Goal: Communication & Community: Connect with others

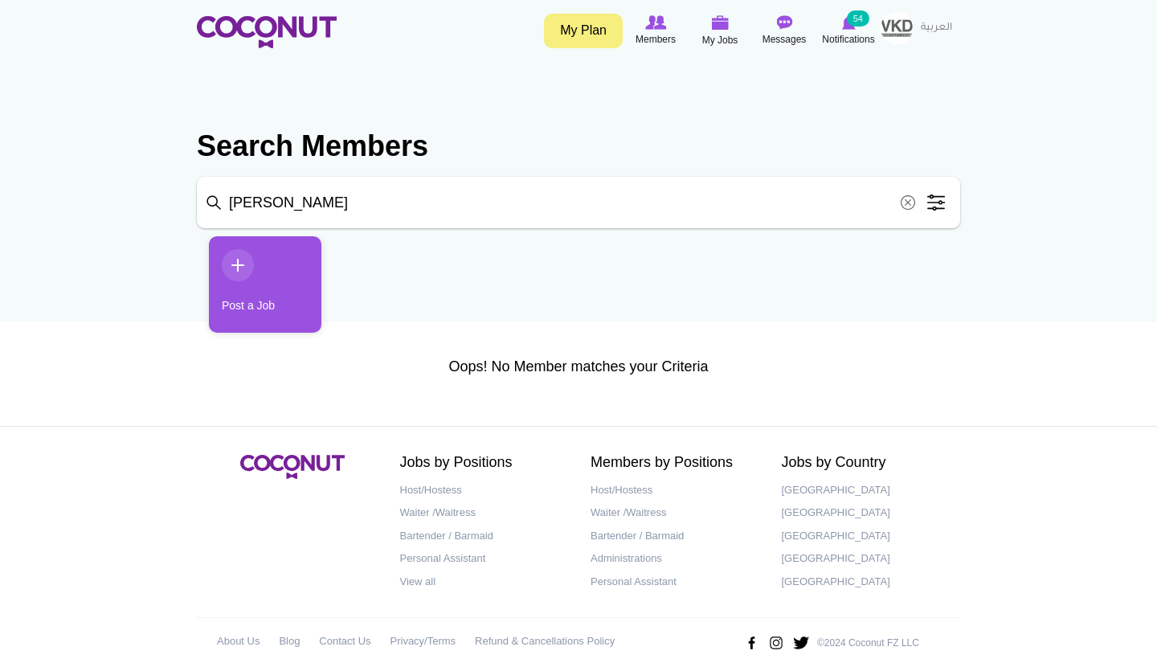
click at [910, 205] on span at bounding box center [908, 202] width 32 height 32
click at [577, 29] on link "My Plan" at bounding box center [583, 31] width 79 height 35
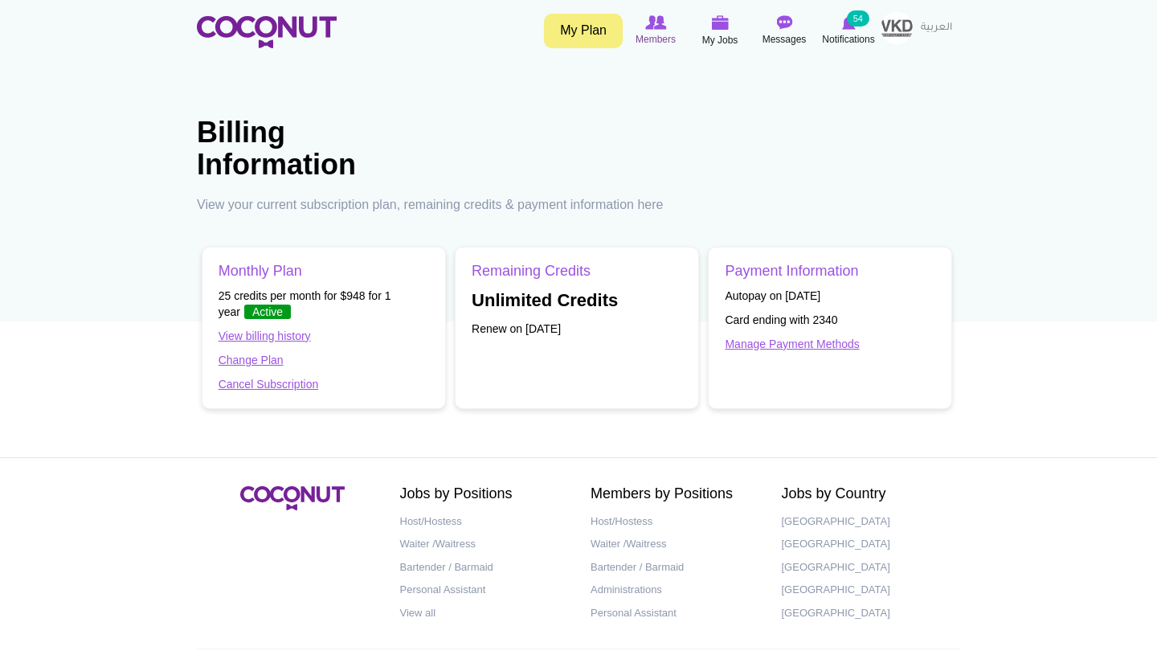
click at [647, 35] on span "Members" at bounding box center [655, 39] width 40 height 16
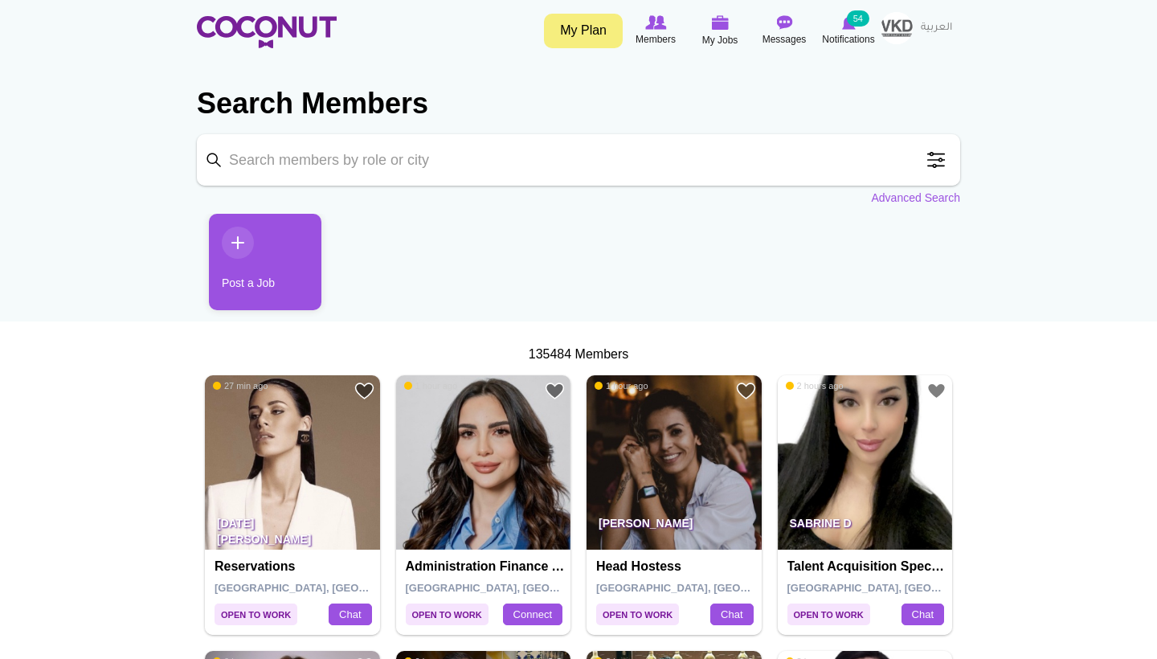
click at [921, 165] on span at bounding box center [936, 160] width 32 height 32
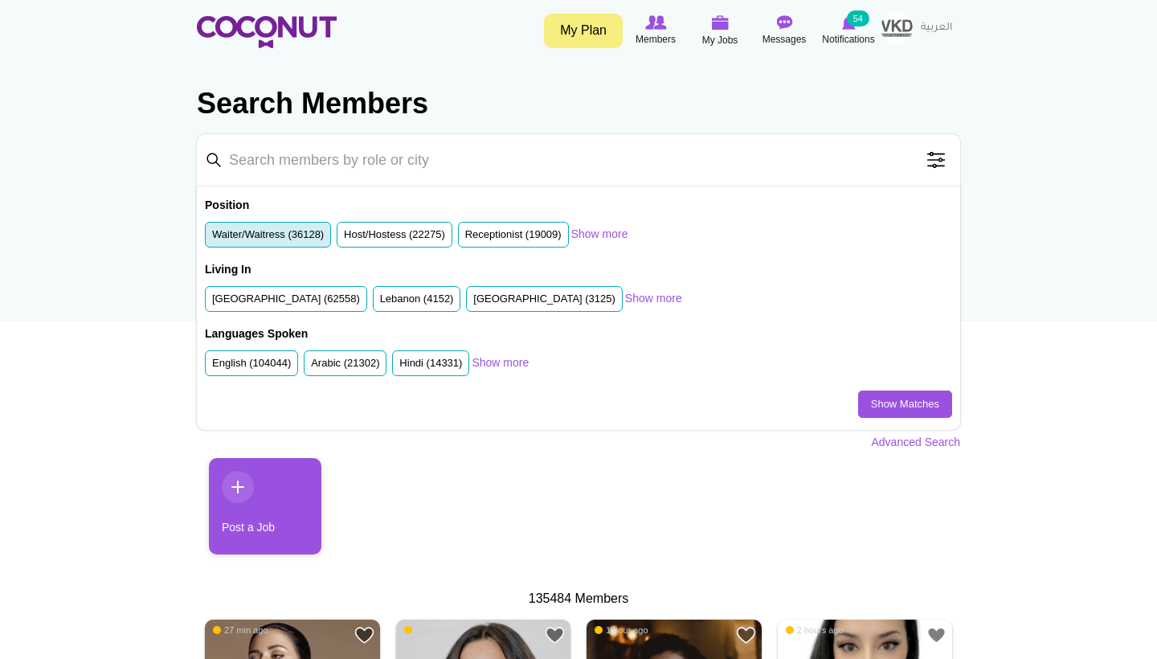
click at [313, 222] on li "Waiter/Waitress (36128)" at bounding box center [268, 235] width 126 height 27
click at [314, 228] on label "Waiter/Waitress (36128)" at bounding box center [268, 234] width 112 height 15
click at [212, 238] on input "Waiter/Waitress (36128)" at bounding box center [212, 238] width 0 height 0
click at [936, 398] on link "Show Matches" at bounding box center [905, 403] width 94 height 27
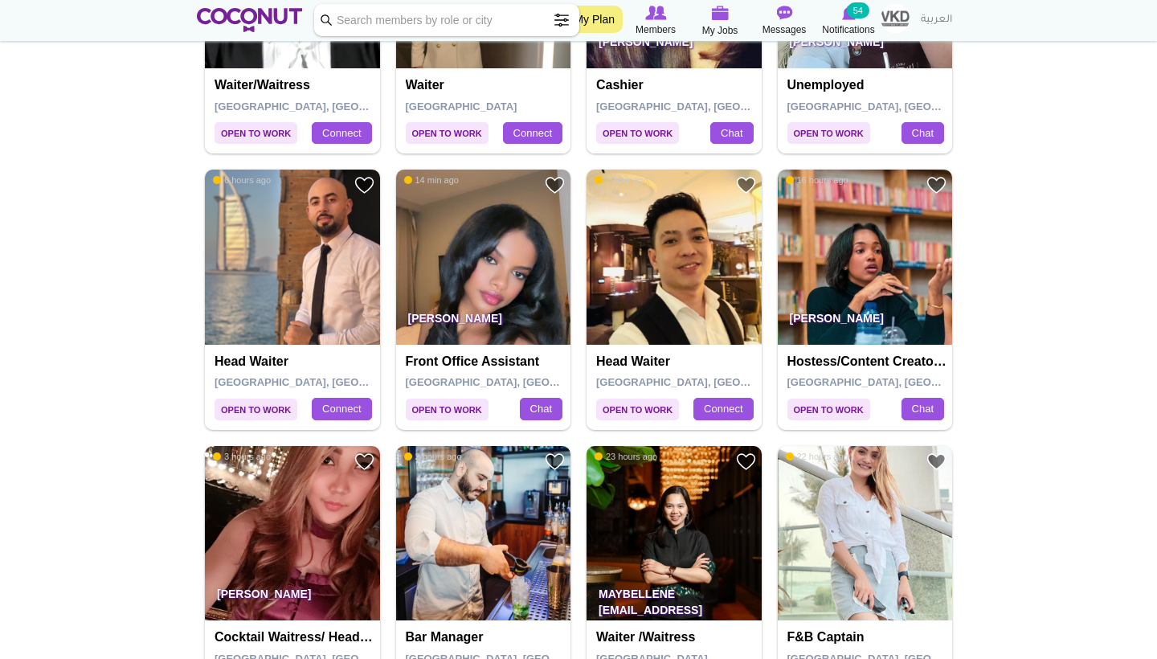
scroll to position [1073, 0]
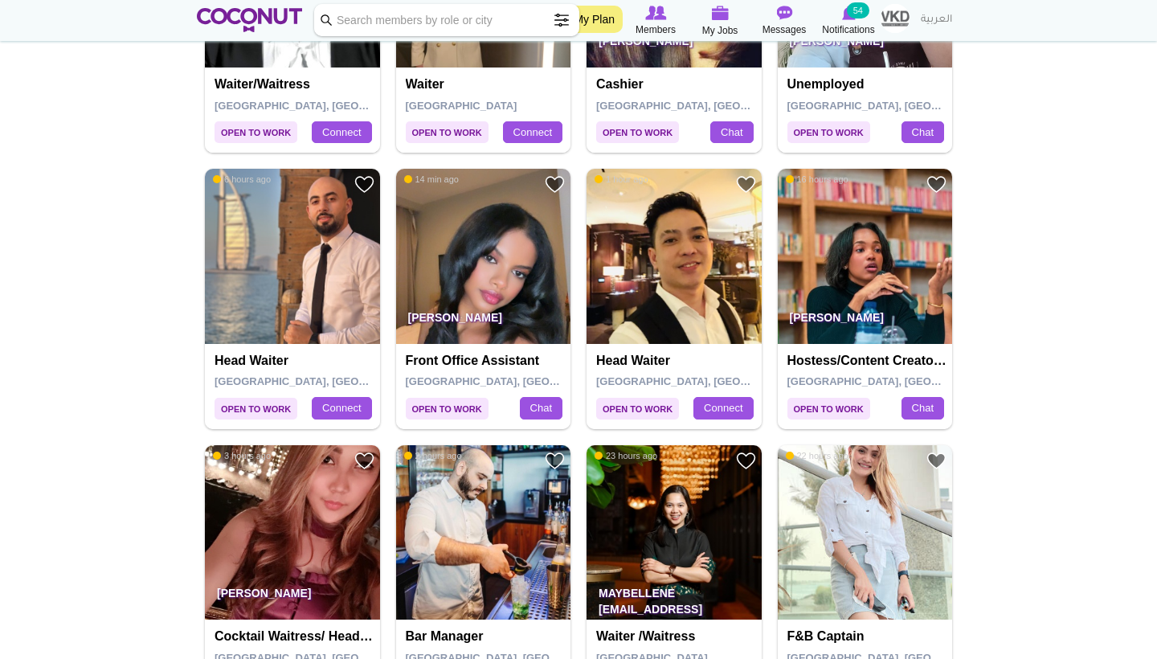
click at [538, 276] on img at bounding box center [483, 256] width 175 height 175
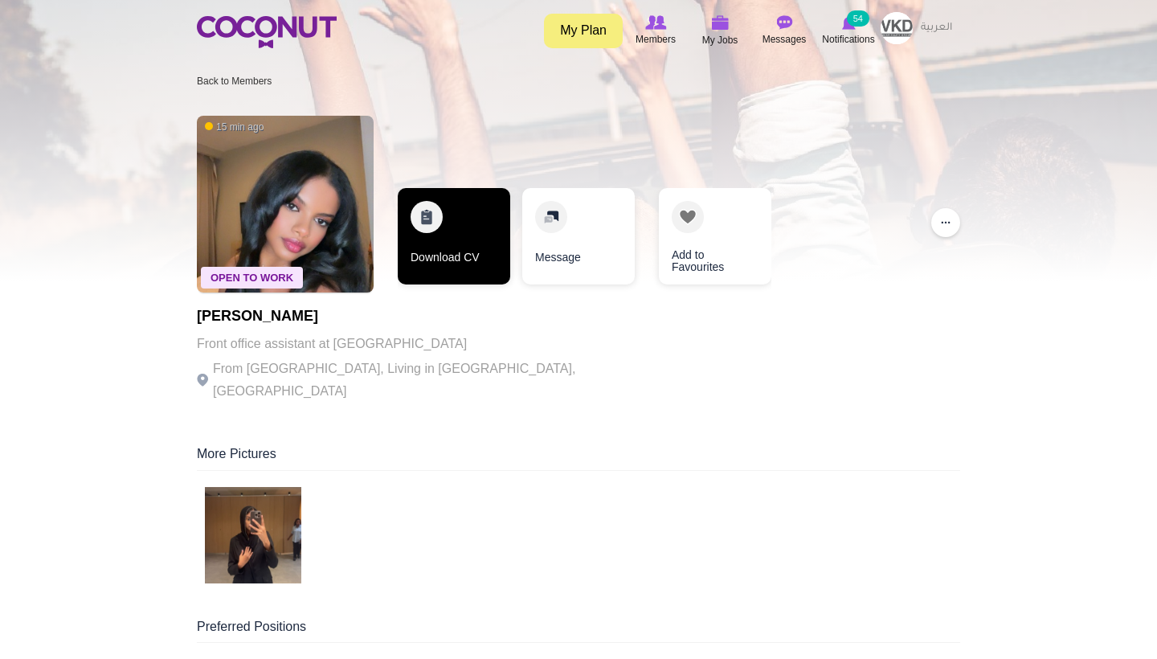
click at [460, 236] on link "Download CV" at bounding box center [454, 236] width 112 height 96
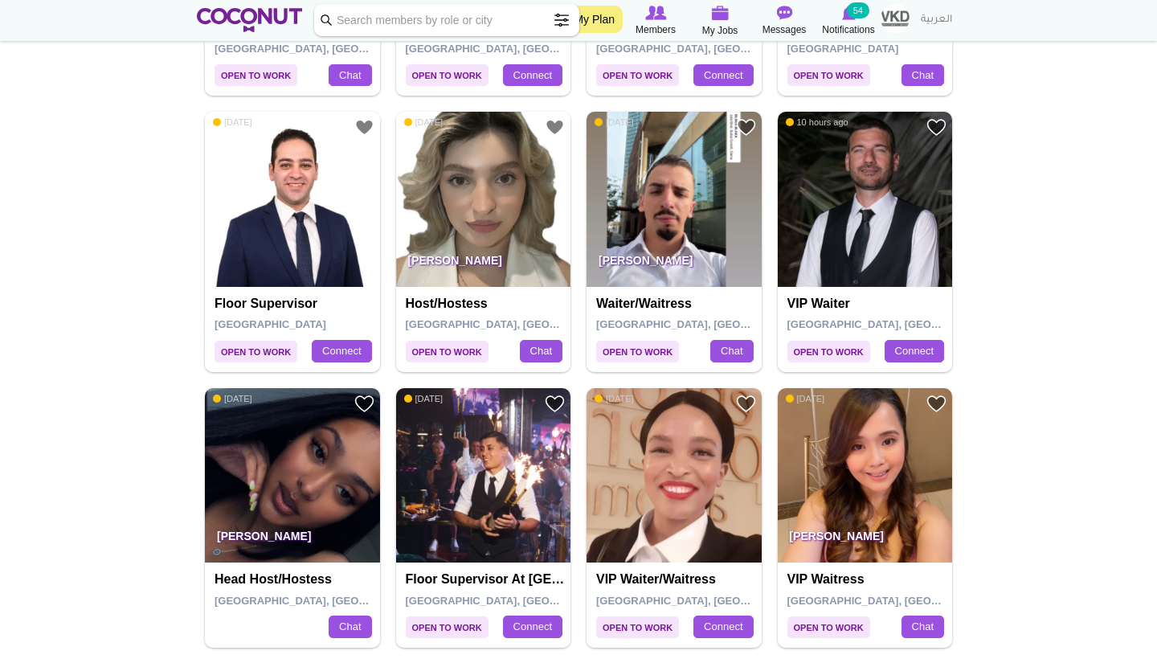
scroll to position [2511, 0]
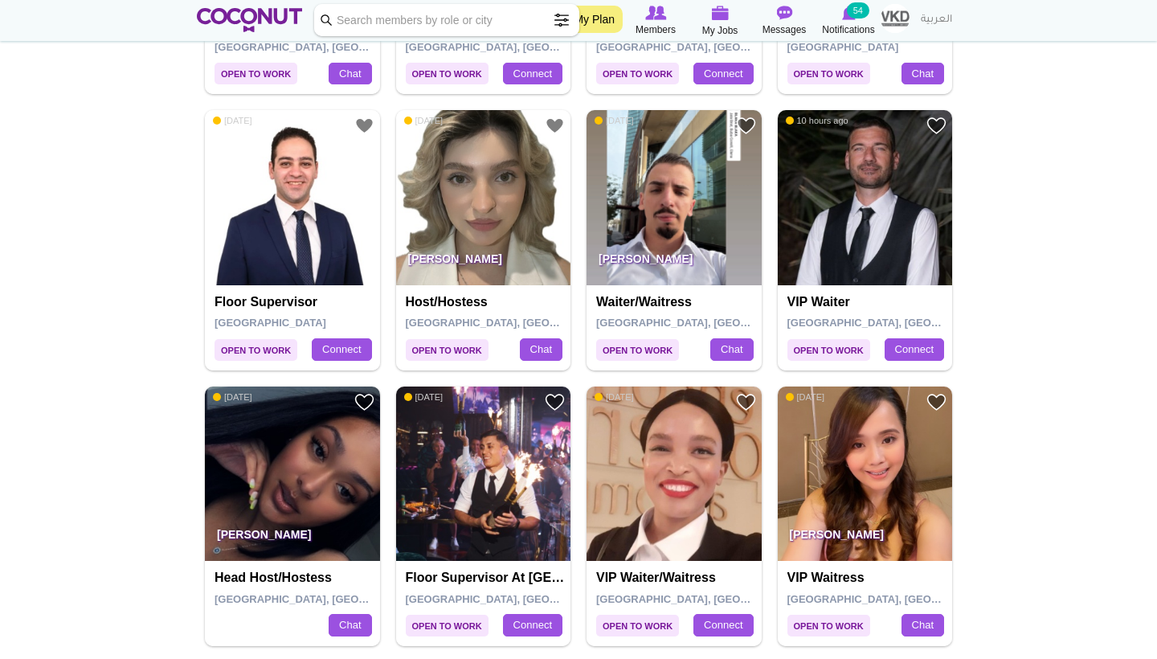
click at [255, 465] on img at bounding box center [292, 473] width 175 height 175
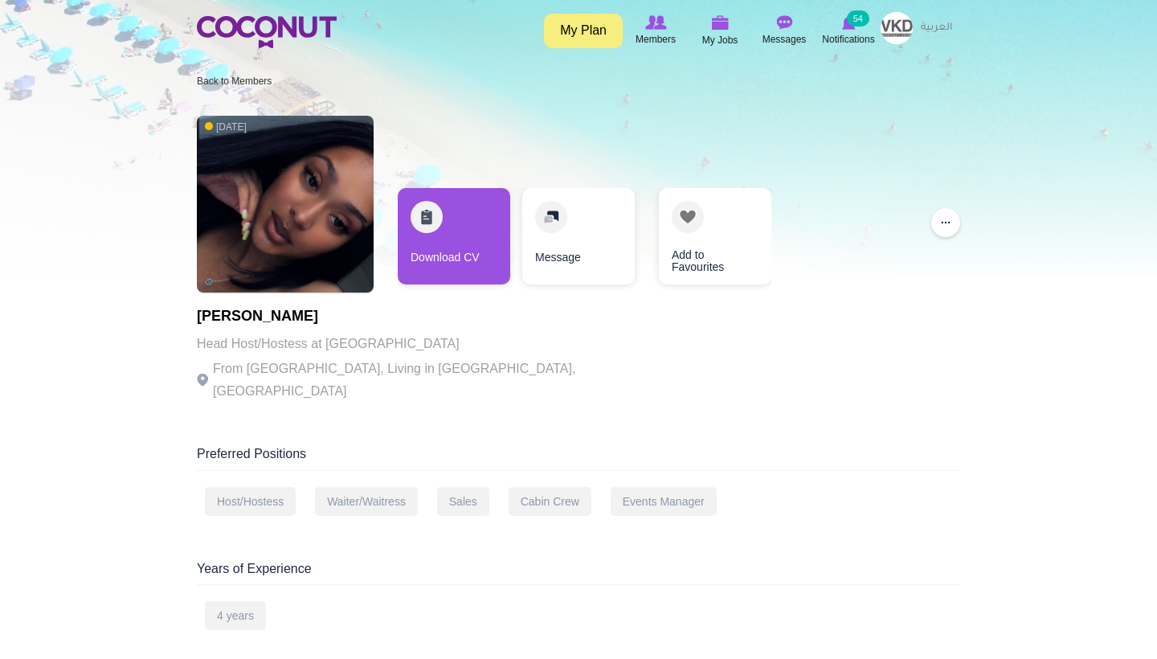
scroll to position [1, 0]
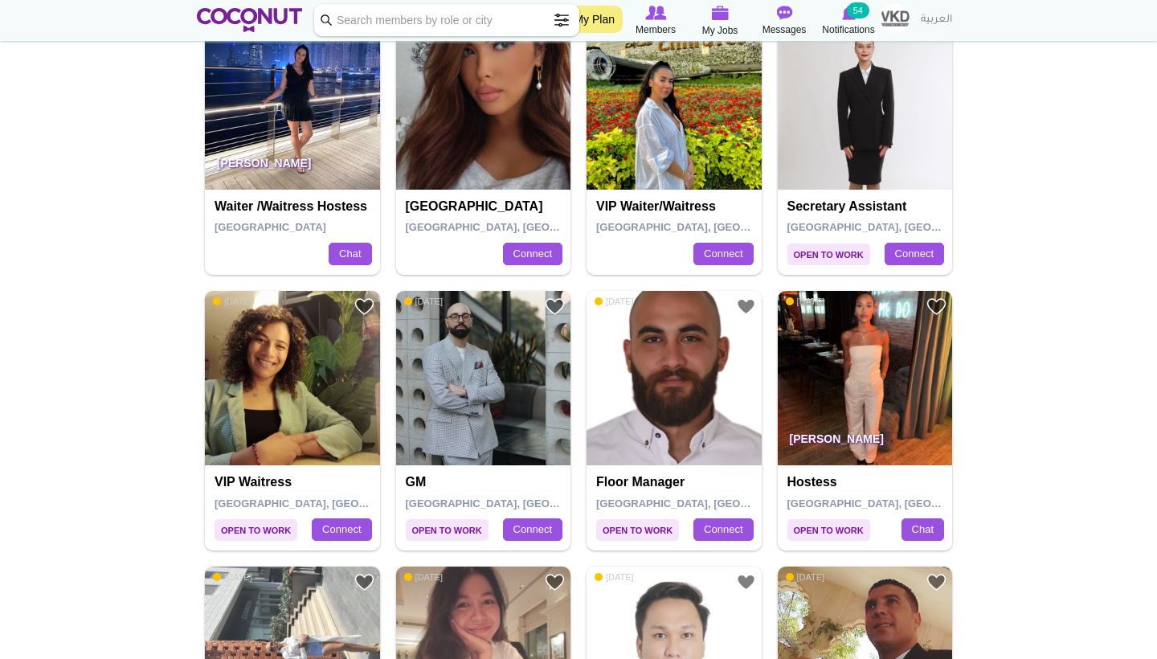
scroll to position [1330, 0]
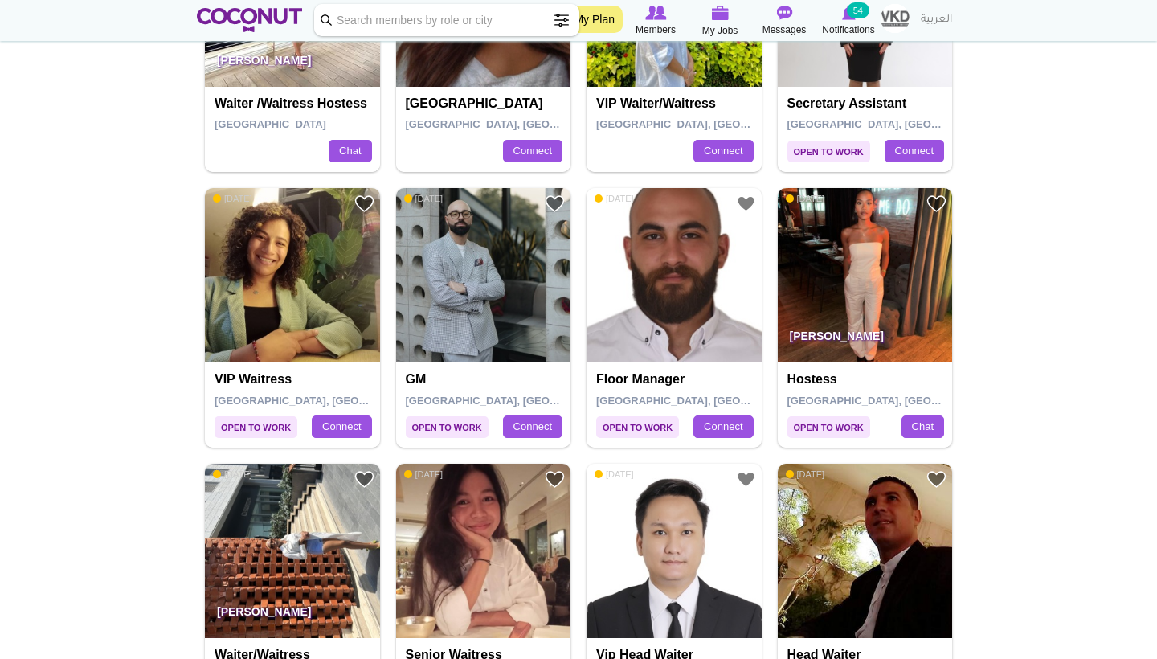
click at [256, 256] on img at bounding box center [292, 275] width 175 height 175
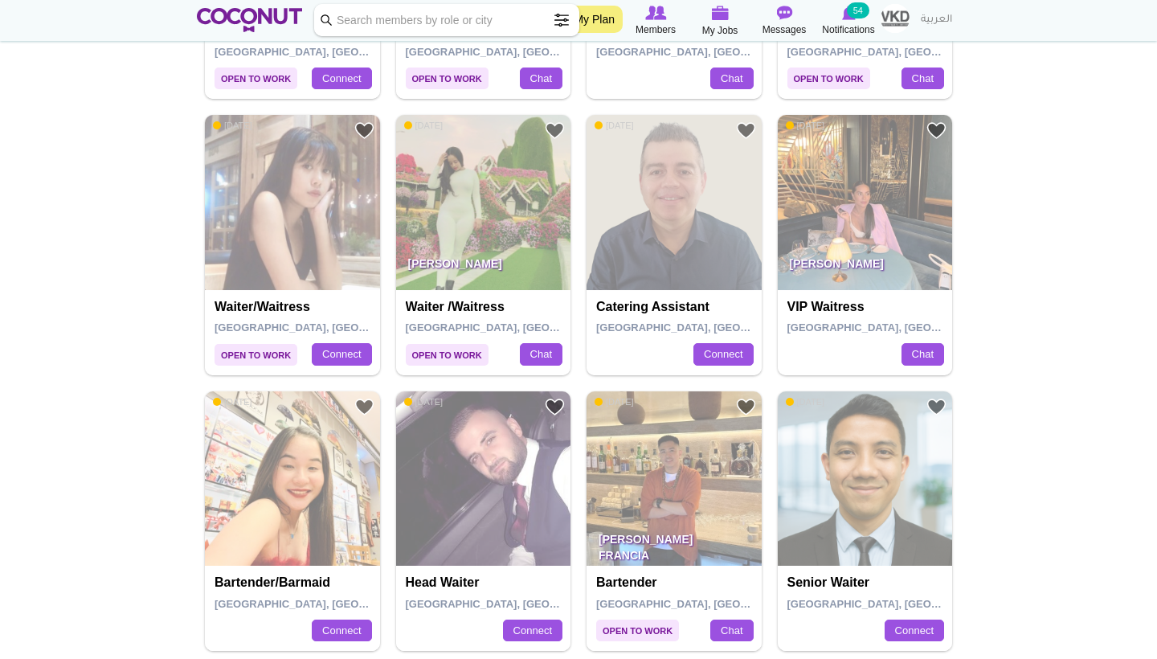
scroll to position [576, 0]
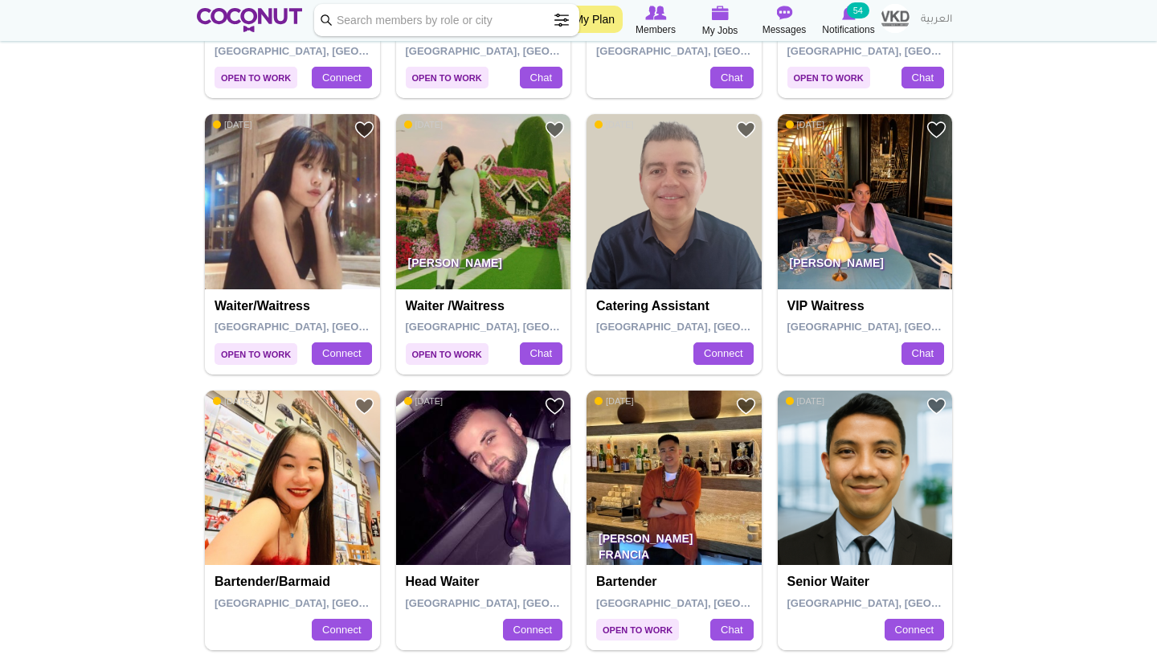
click at [883, 197] on img at bounding box center [865, 201] width 175 height 175
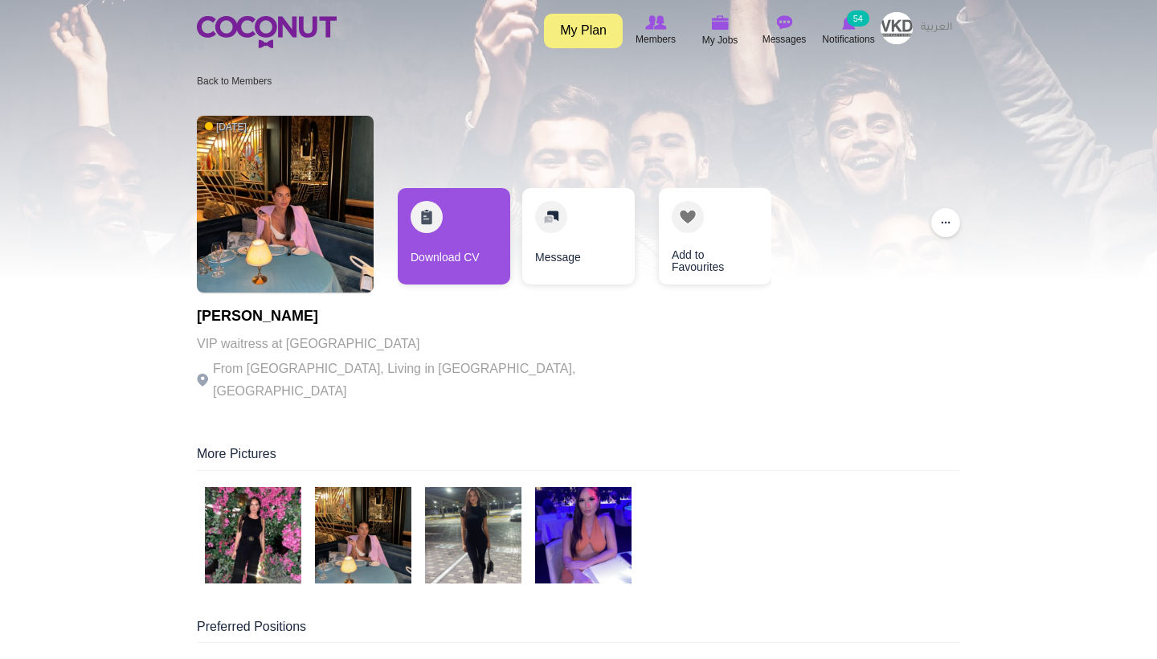
click at [240, 529] on img at bounding box center [253, 535] width 96 height 96
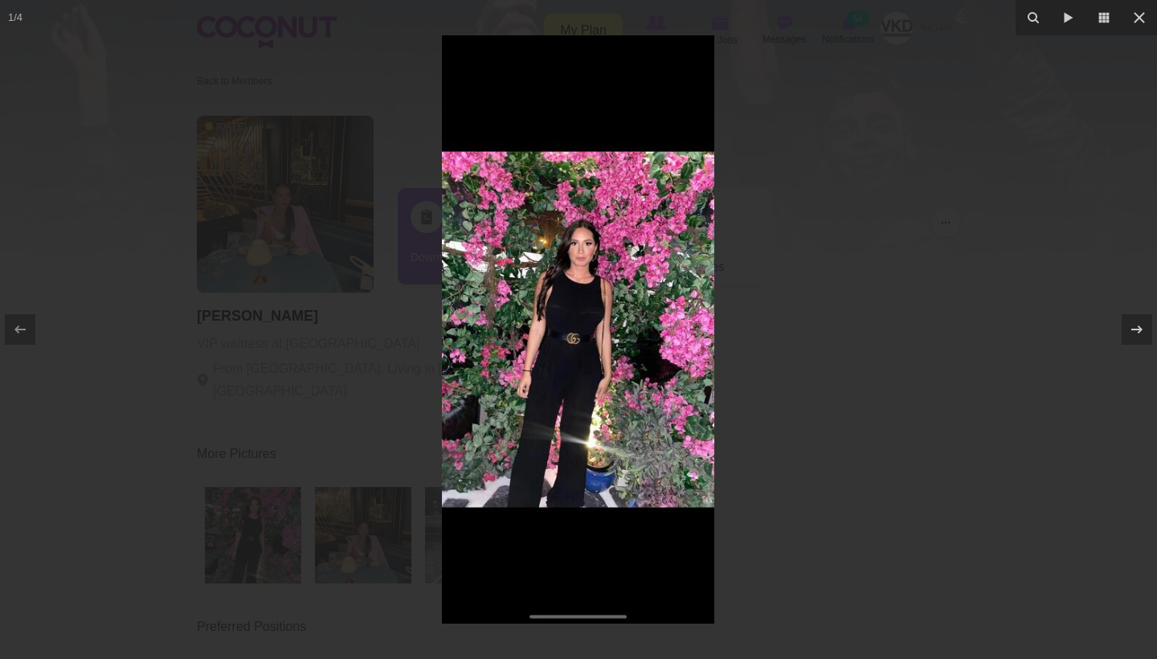
click at [849, 387] on div at bounding box center [578, 329] width 1157 height 659
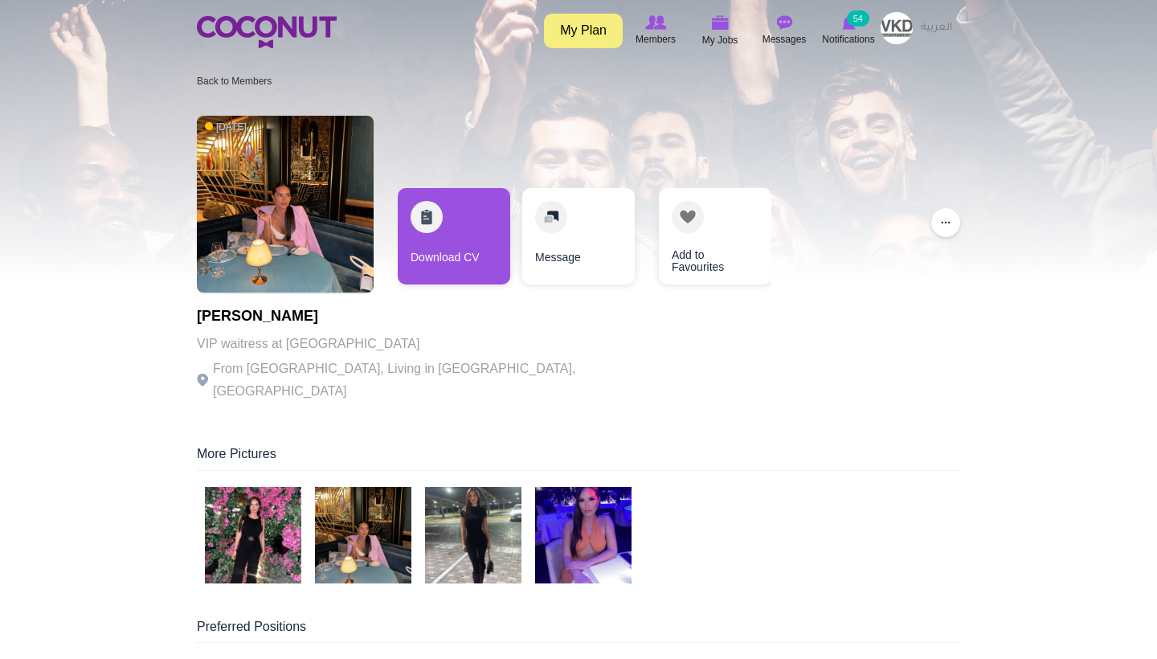
click at [366, 504] on img at bounding box center [363, 535] width 96 height 96
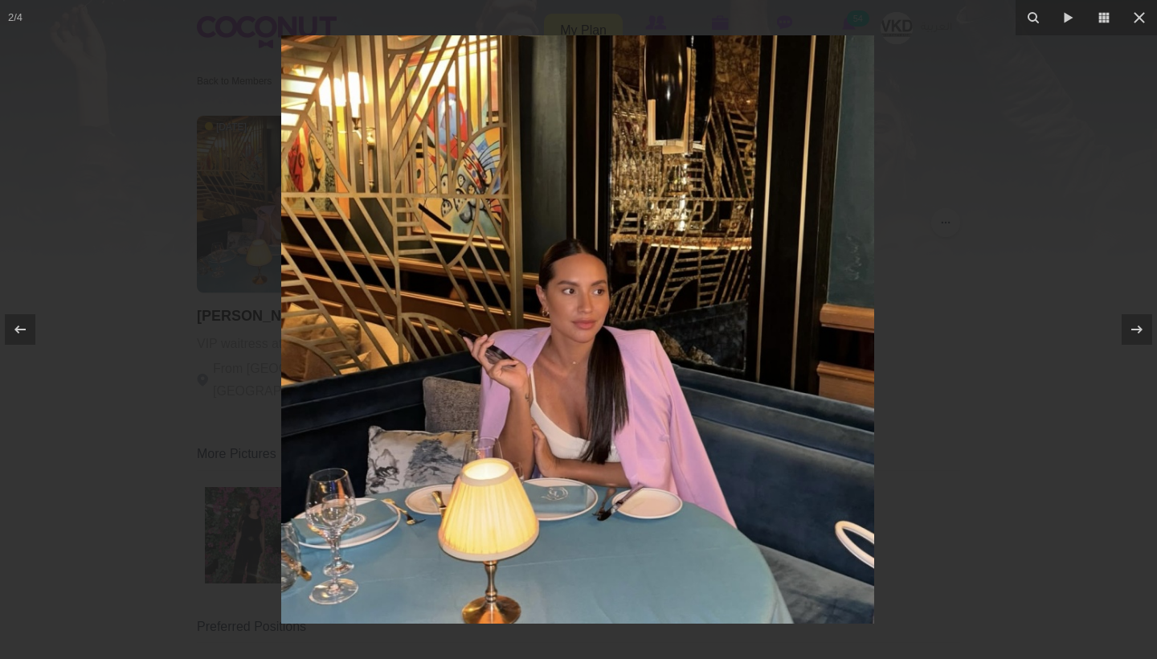
click at [926, 317] on div at bounding box center [578, 329] width 1157 height 659
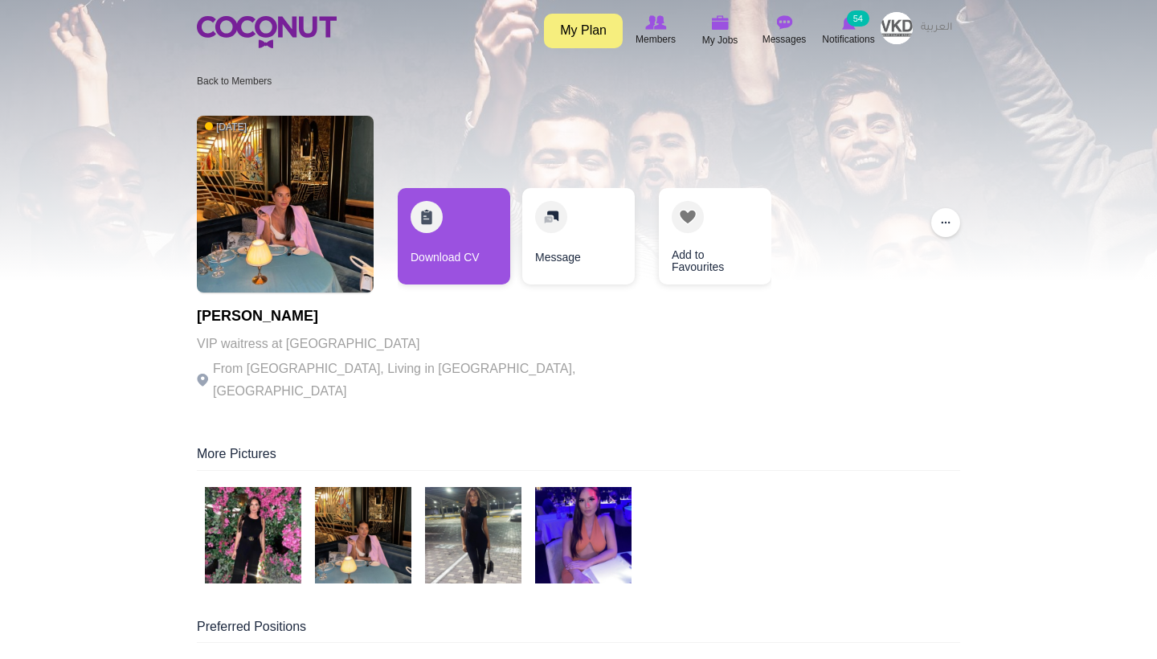
click at [446, 517] on img at bounding box center [473, 535] width 96 height 96
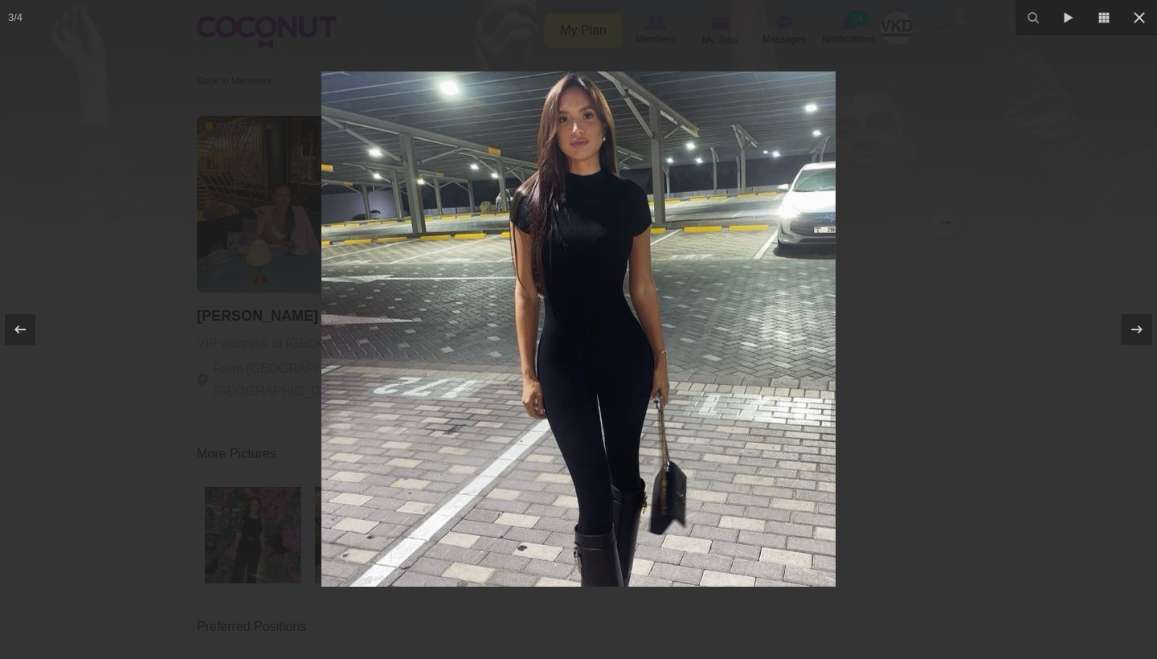
click at [1050, 246] on div at bounding box center [578, 329] width 1157 height 659
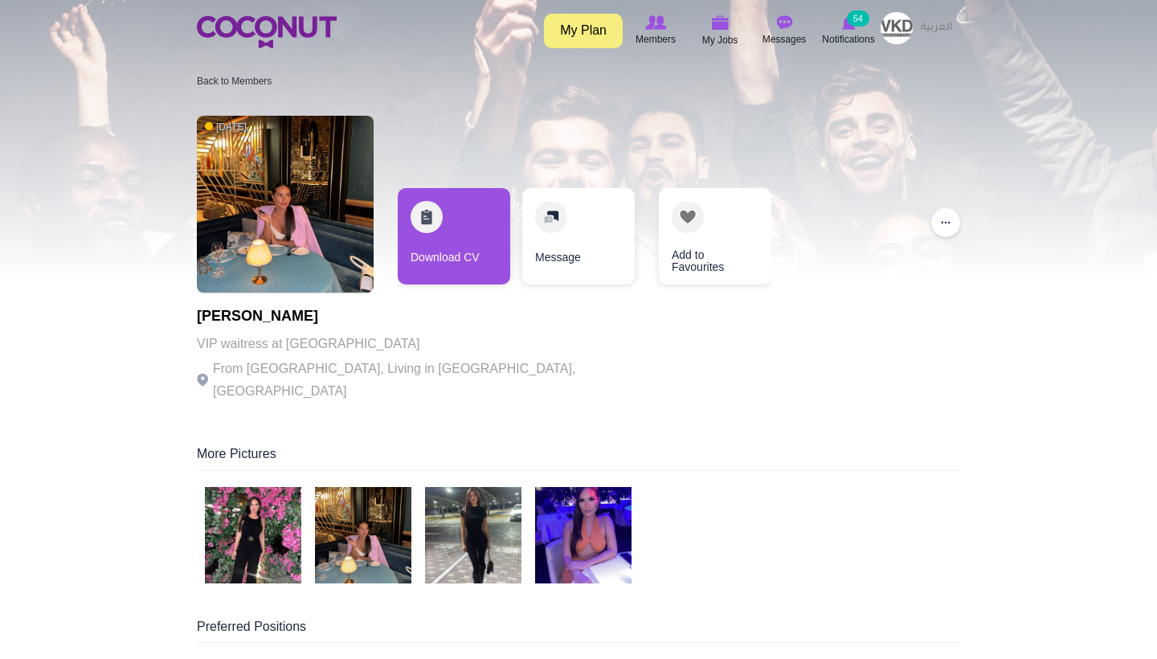
click at [584, 527] on img at bounding box center [583, 535] width 96 height 96
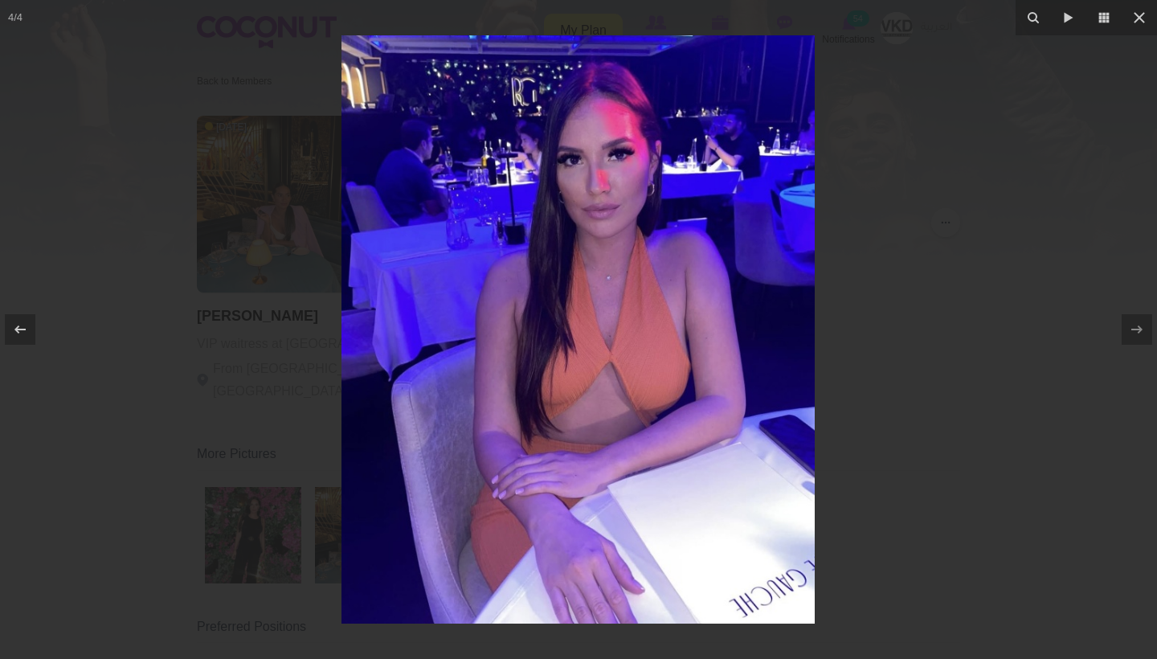
click at [949, 287] on div at bounding box center [578, 329] width 1157 height 659
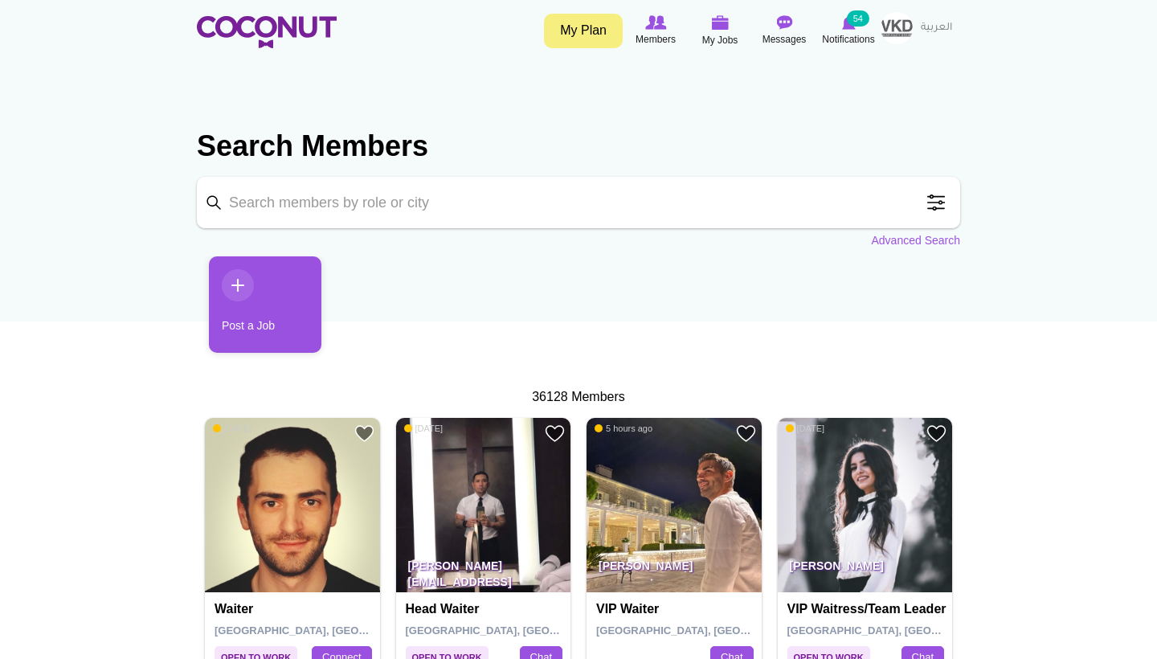
click at [566, 325] on ul "Post a Job" at bounding box center [578, 310] width 763 height 108
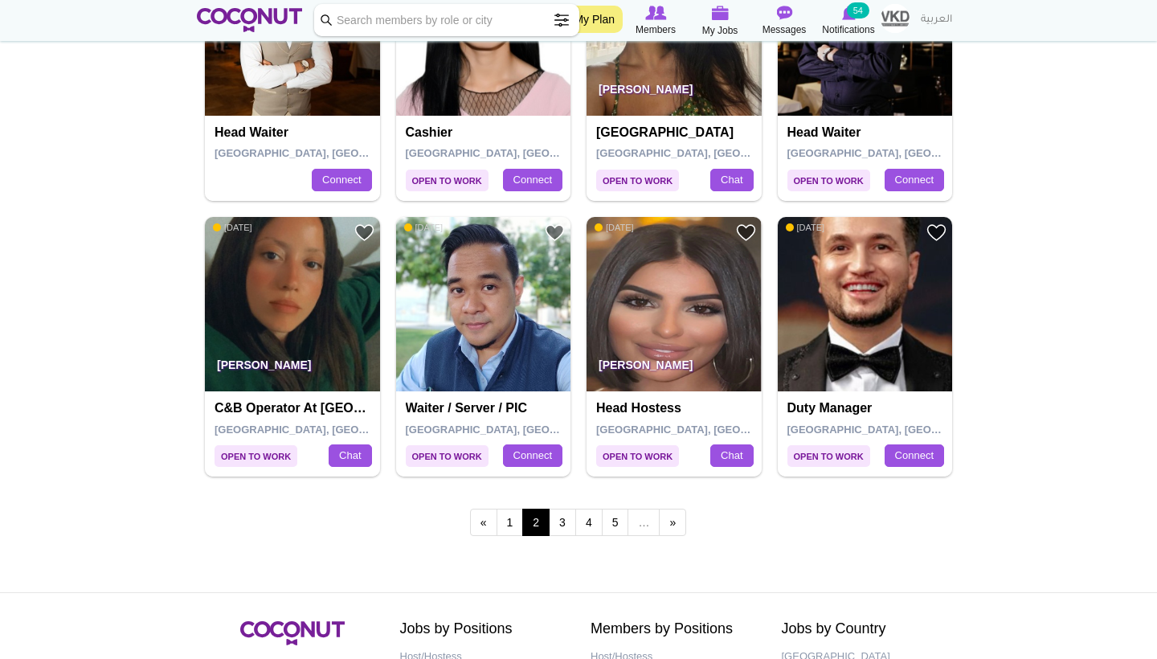
scroll to position [2683, 0]
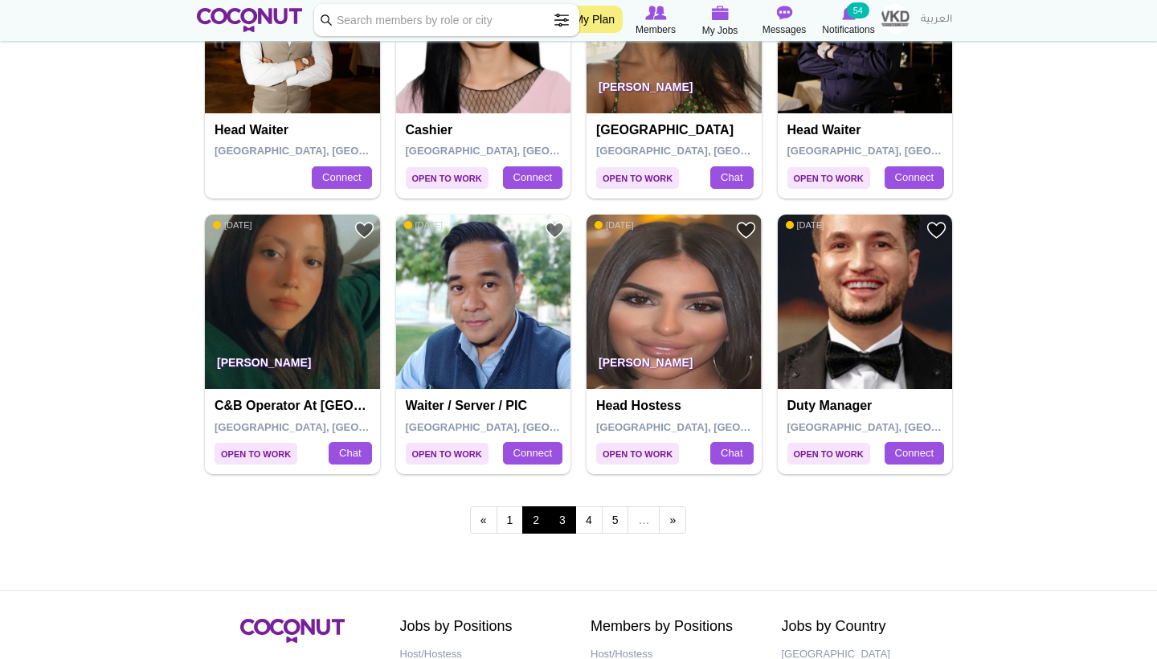
click at [566, 506] on link "3" at bounding box center [562, 519] width 27 height 27
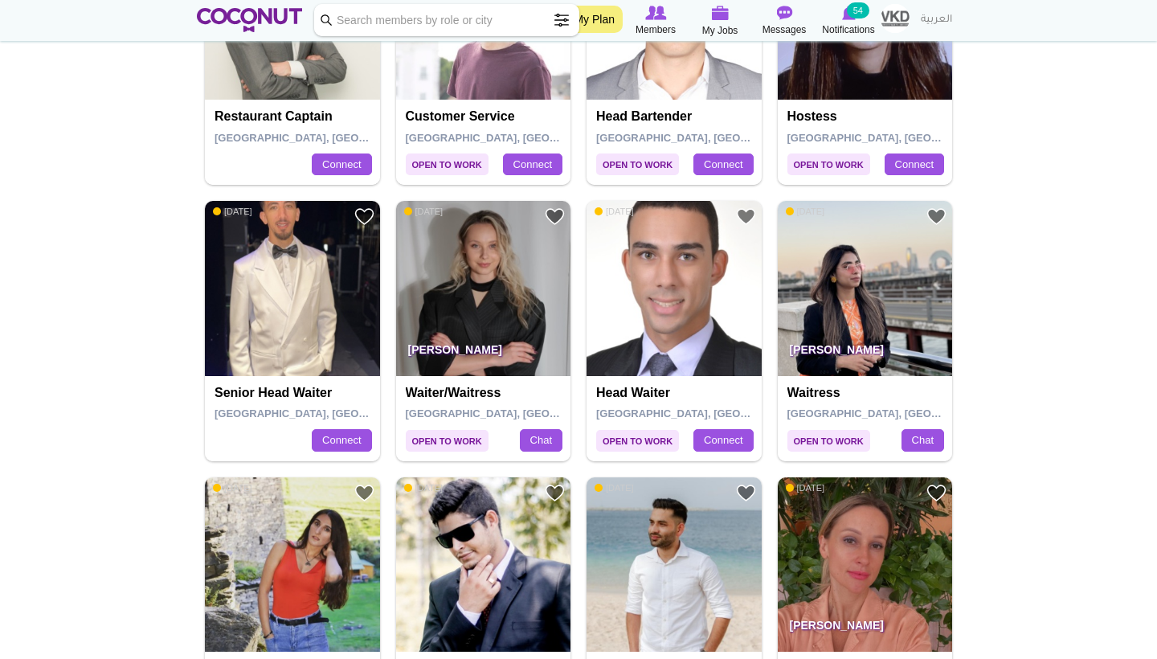
scroll to position [1871, 0]
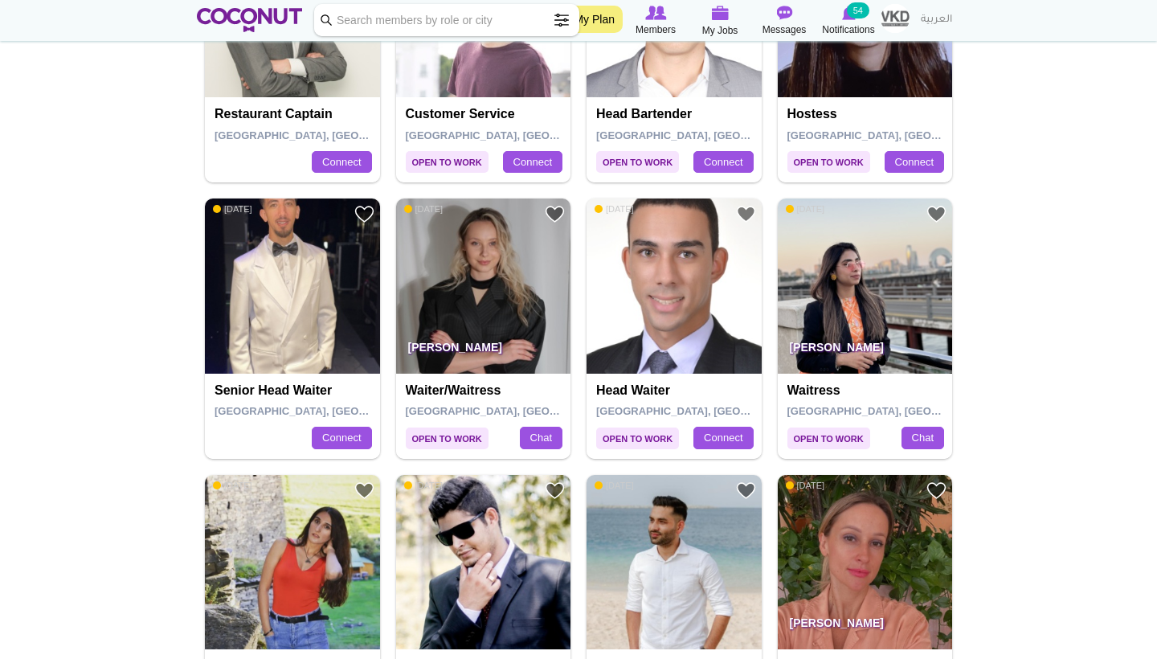
click at [515, 300] on img at bounding box center [483, 285] width 175 height 175
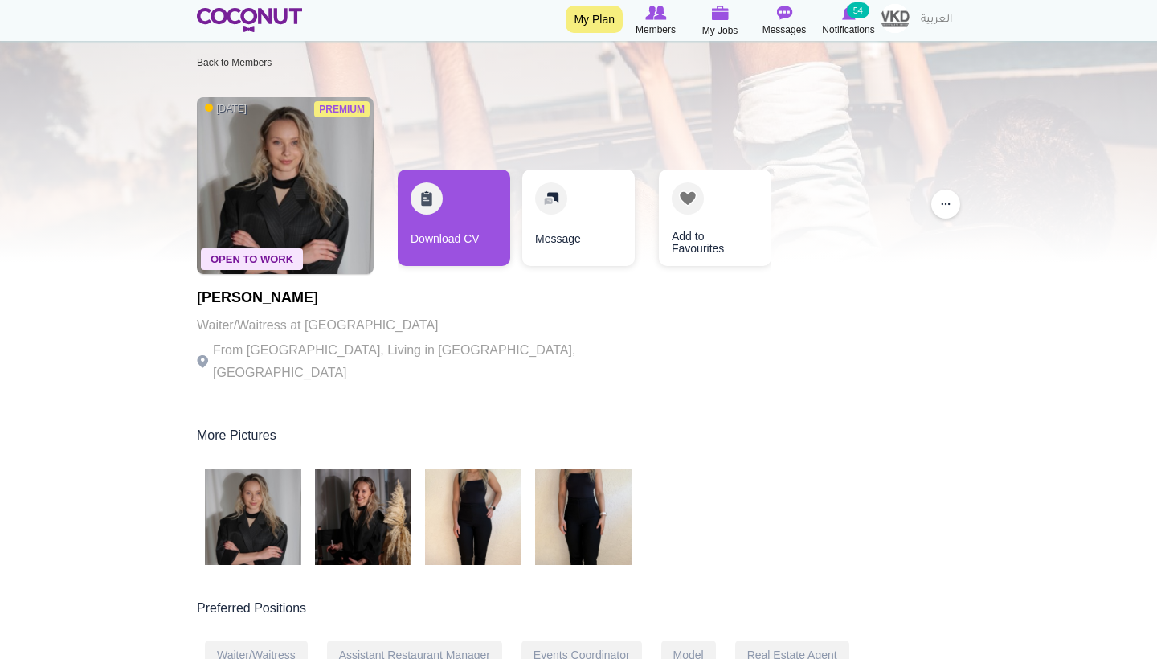
scroll to position [21, 0]
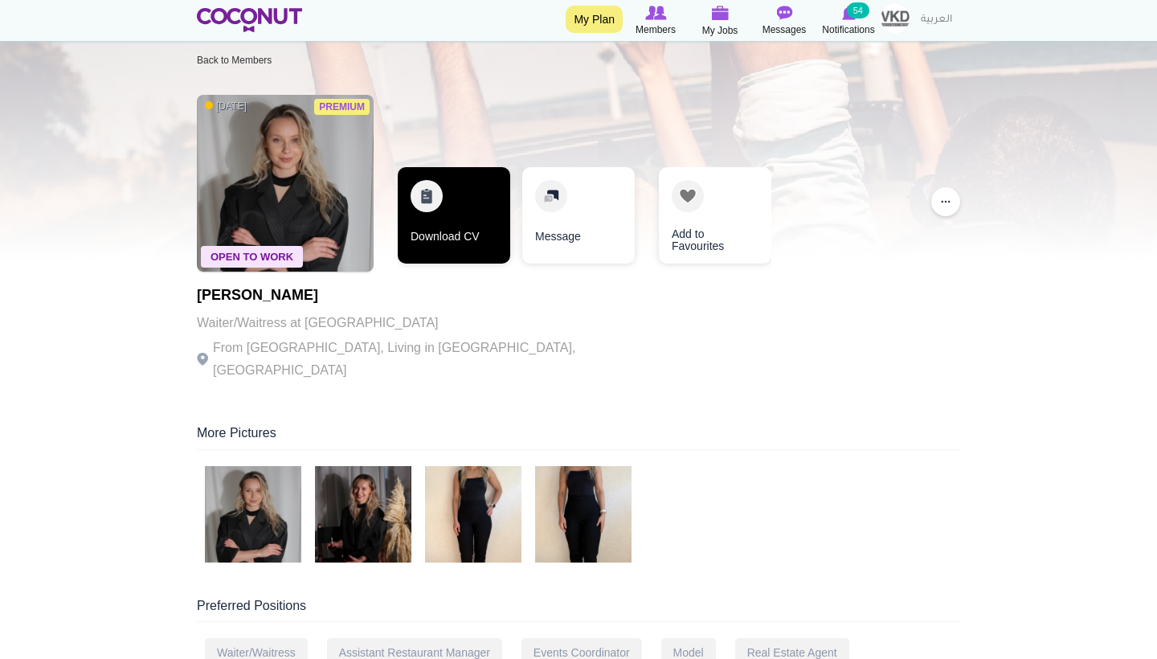
click at [459, 202] on link "Download CV" at bounding box center [454, 215] width 112 height 96
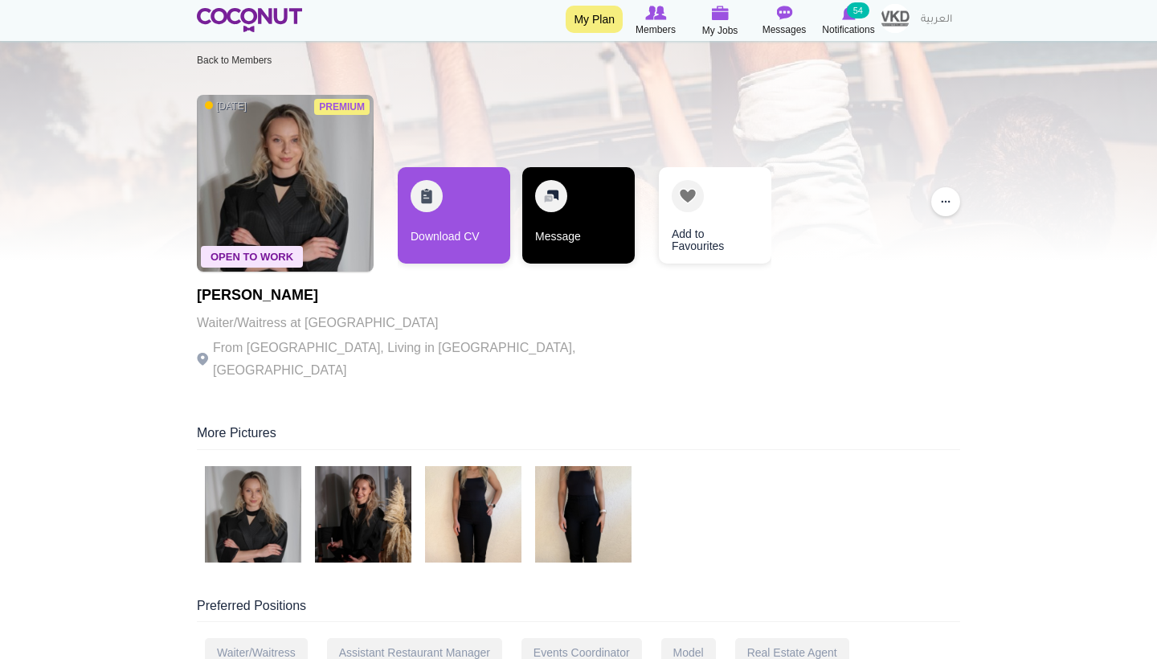
click at [561, 239] on link "Message" at bounding box center [578, 215] width 112 height 96
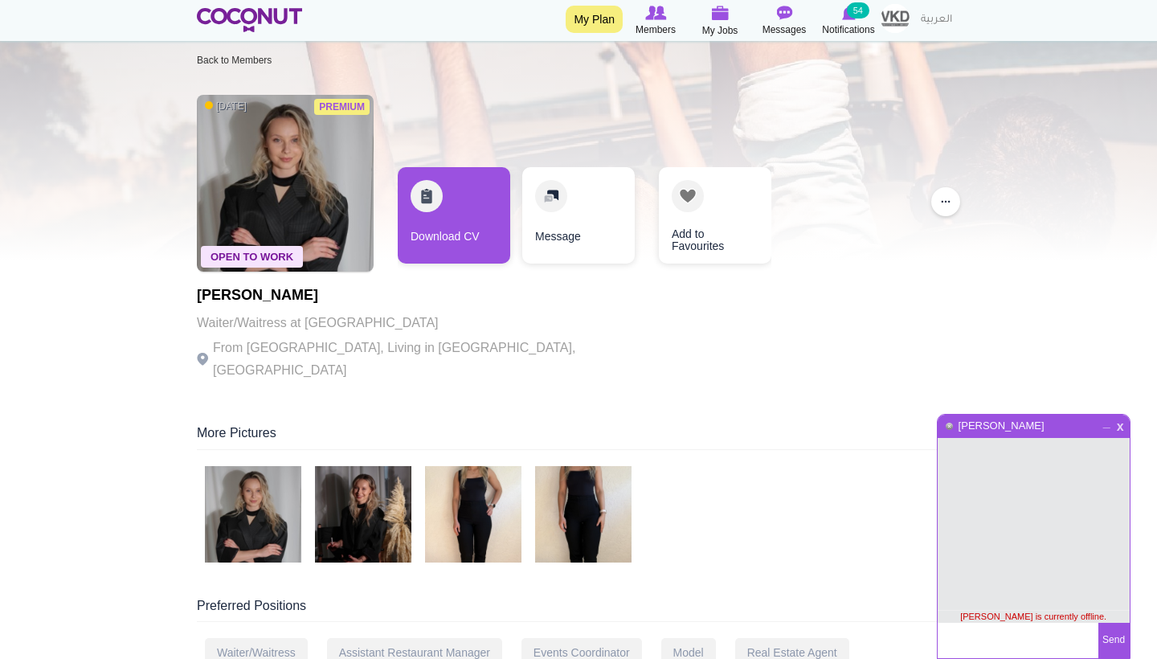
click at [1124, 425] on span "x" at bounding box center [1120, 425] width 14 height 12
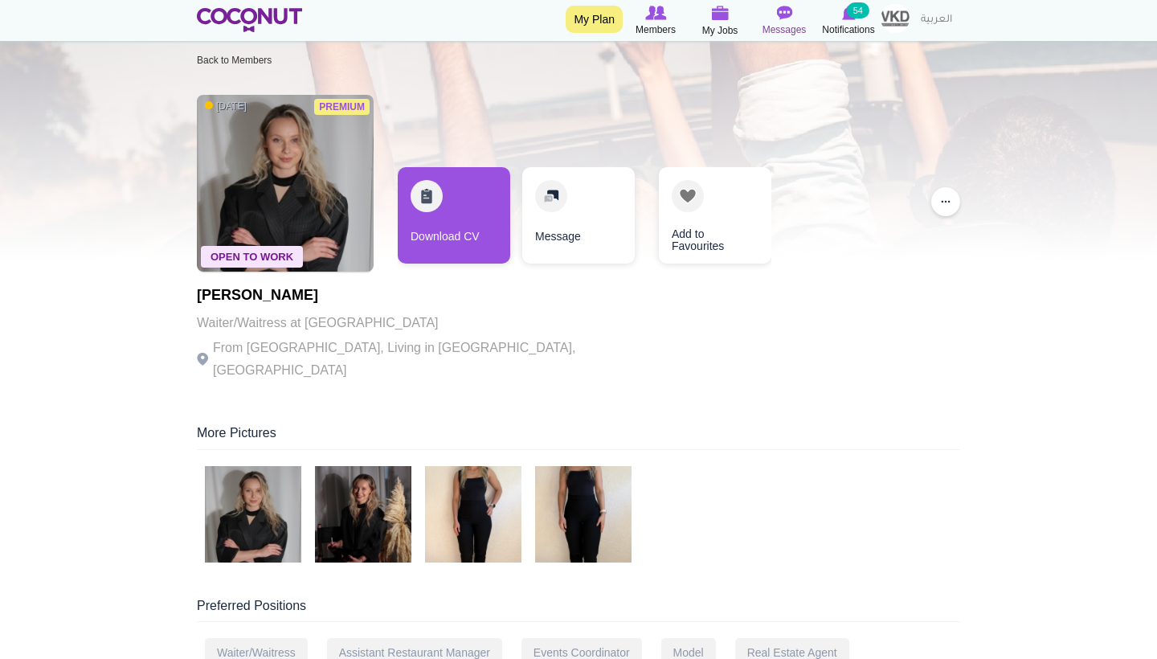
click at [786, 17] on img at bounding box center [784, 13] width 16 height 14
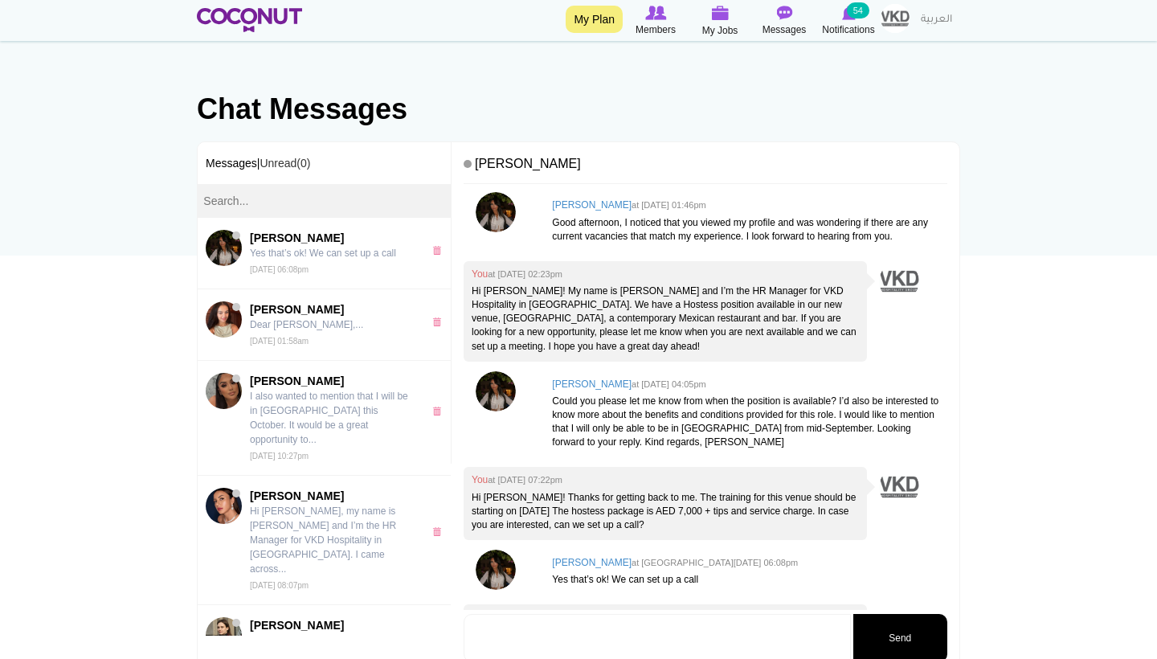
click at [497, 206] on img at bounding box center [496, 212] width 40 height 40
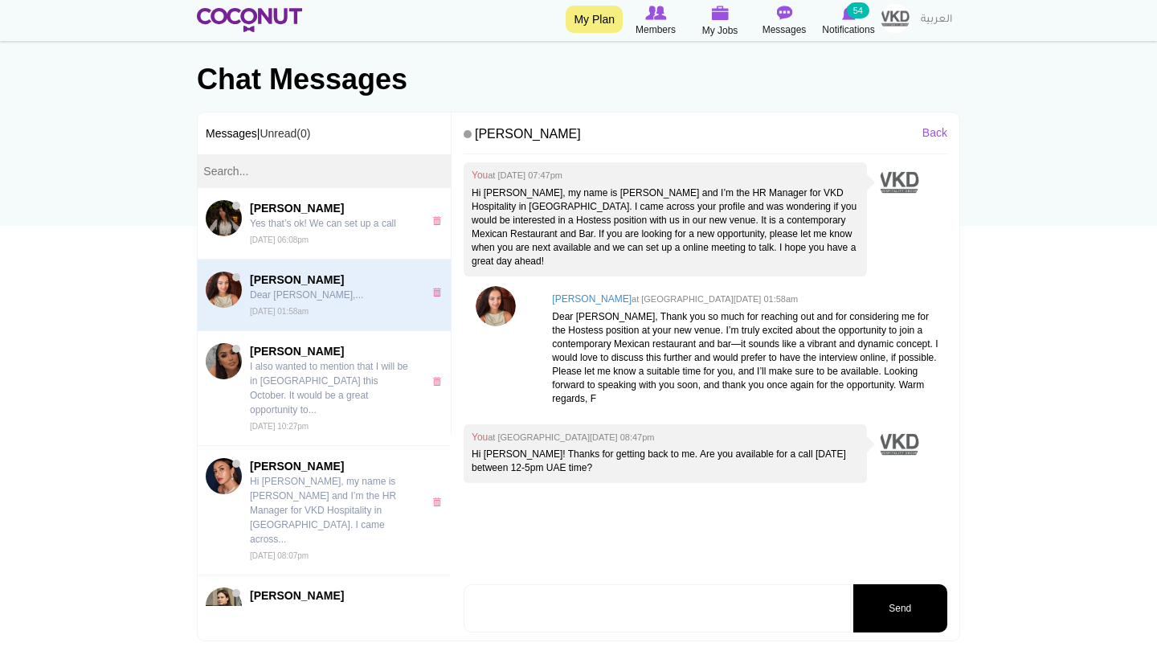
scroll to position [111, 0]
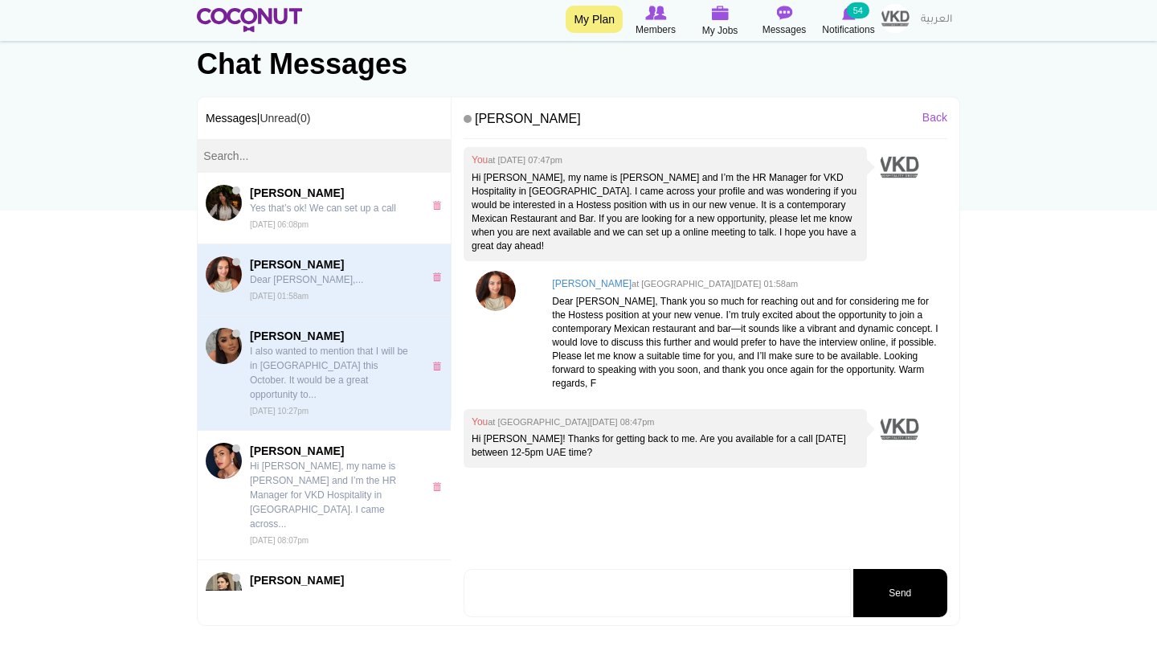
click at [375, 357] on p "I also wanted to mention that I will be in [GEOGRAPHIC_DATA] this October. It w…" at bounding box center [332, 373] width 165 height 58
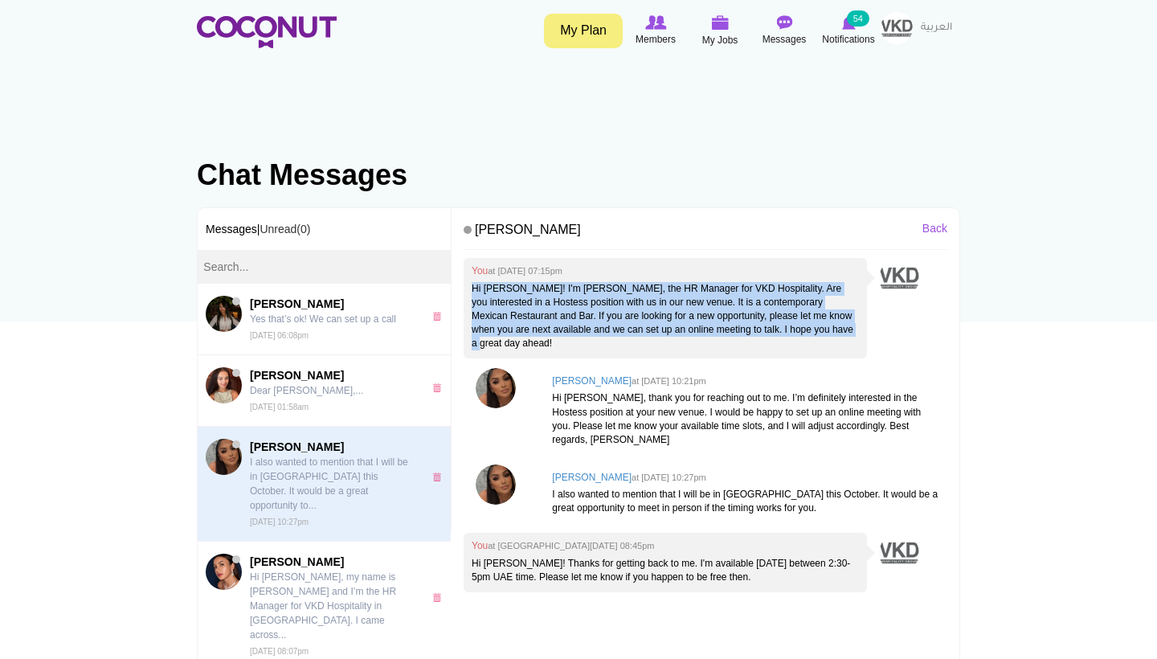
drag, startPoint x: 471, startPoint y: 286, endPoint x: 529, endPoint y: 345, distance: 82.4
click at [529, 345] on p "Hi [PERSON_NAME]! I'm [PERSON_NAME], the HR Manager for VKD Hospitality. Are yo…" at bounding box center [665, 316] width 387 height 69
copy p "Hi [PERSON_NAME]! I'm [PERSON_NAME], the HR Manager for VKD Hospitality. Are yo…"
click at [651, 39] on span "Members" at bounding box center [655, 39] width 40 height 16
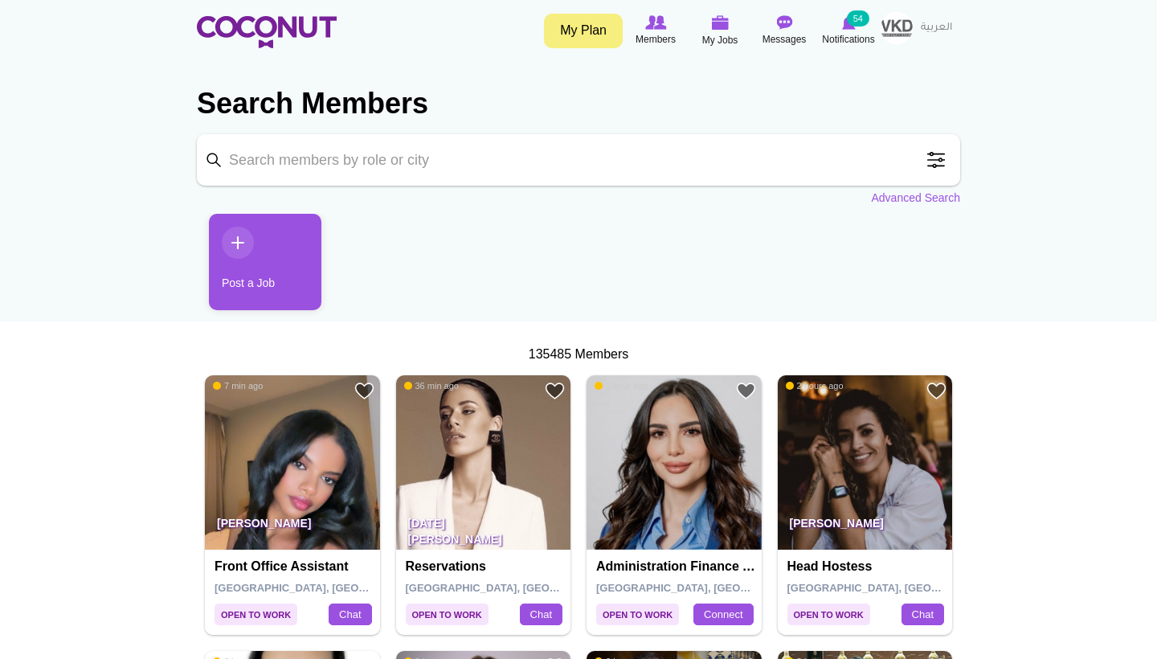
click at [454, 167] on input "Keyword" at bounding box center [578, 159] width 763 height 51
click at [779, 25] on img at bounding box center [784, 22] width 16 height 14
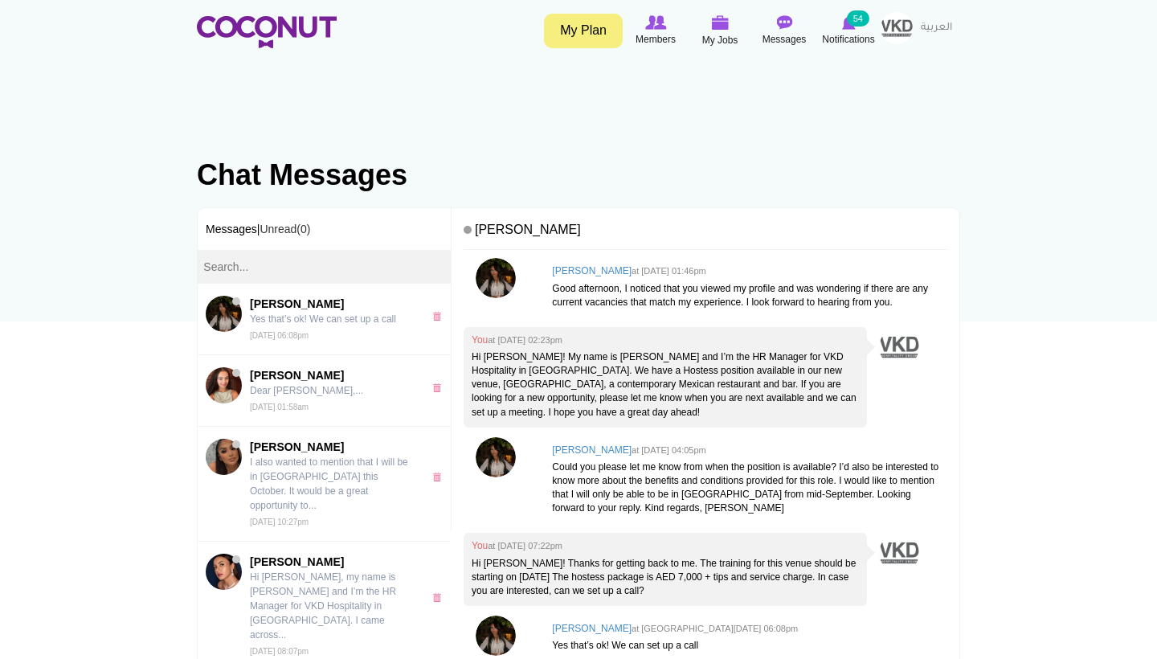
scroll to position [47, 0]
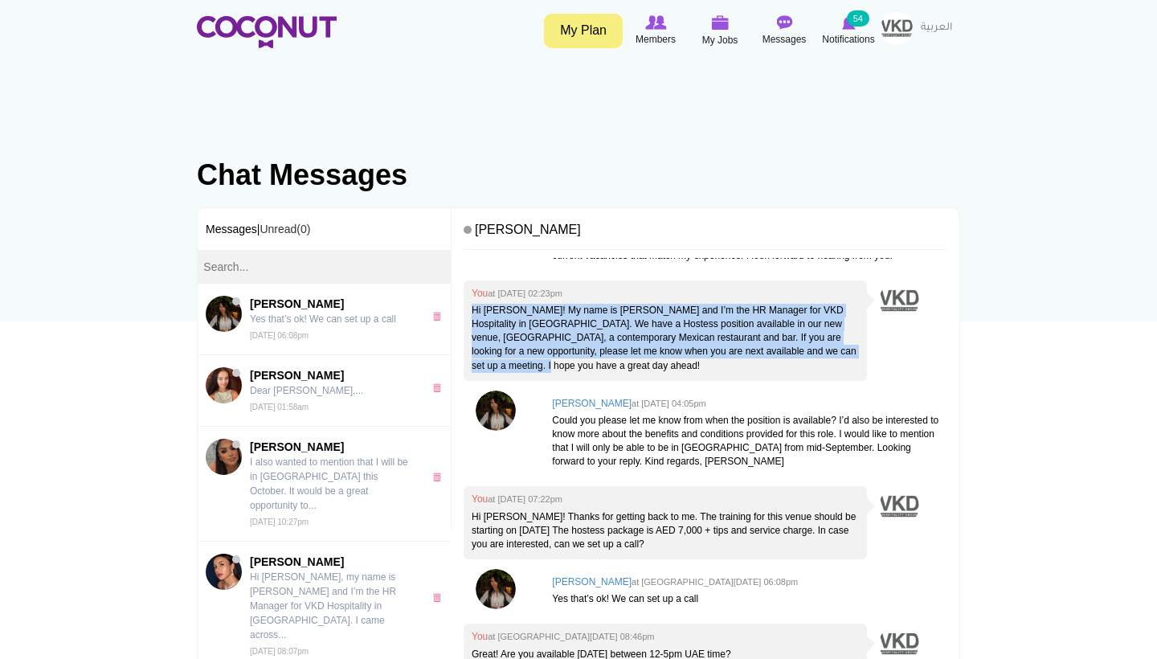
drag, startPoint x: 605, startPoint y: 365, endPoint x: 476, endPoint y: 301, distance: 144.1
click at [476, 301] on div "You at Thu, Aug 14th, 2025 02:23pm Hi Nadia! My name is Leonie and I’m the HR M…" at bounding box center [665, 330] width 403 height 100
copy p "Hi Nadia! My name is Leonie and I’m the HR Manager for VKD Hospitality in Dubai…"
click at [655, 30] on icon at bounding box center [655, 23] width 61 height 18
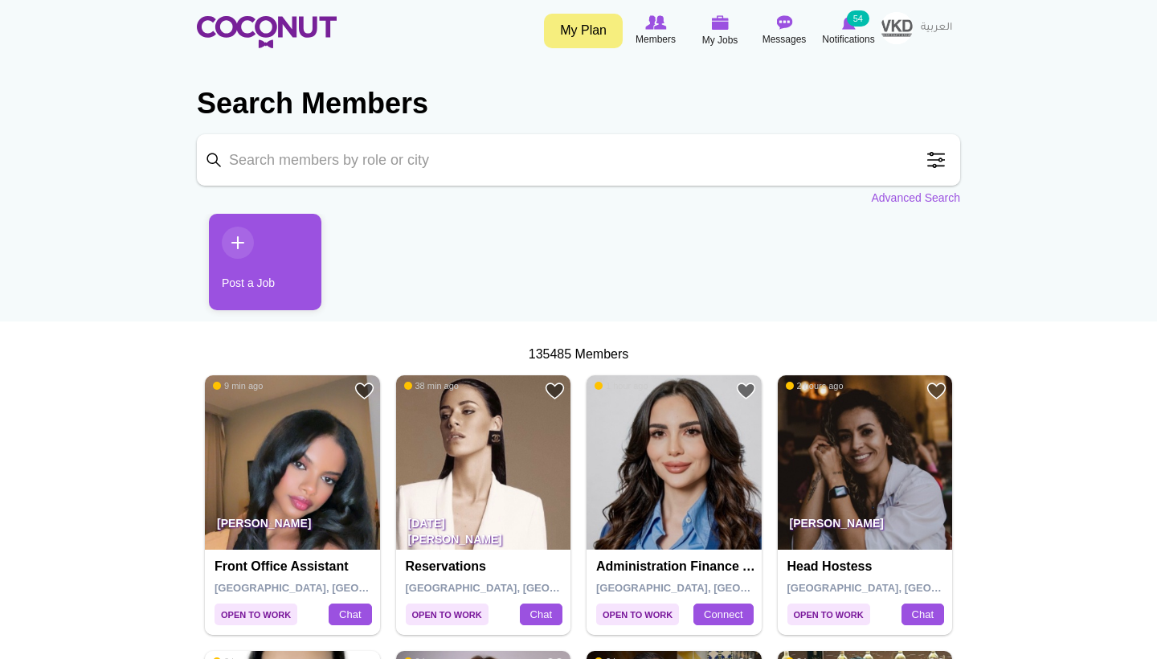
click at [487, 161] on input "Keyword" at bounding box center [578, 159] width 763 height 51
paste input "[PERSON_NAME]"
type input "[PERSON_NAME]"
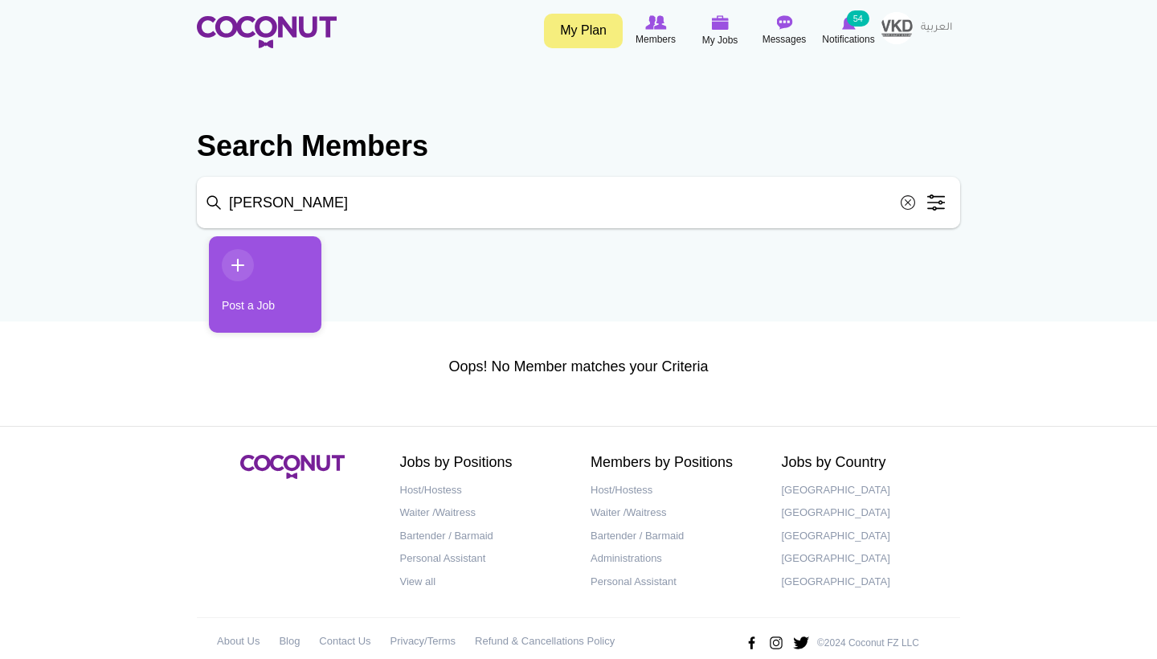
click at [565, 222] on input "[PERSON_NAME]" at bounding box center [578, 202] width 763 height 51
type input "K"
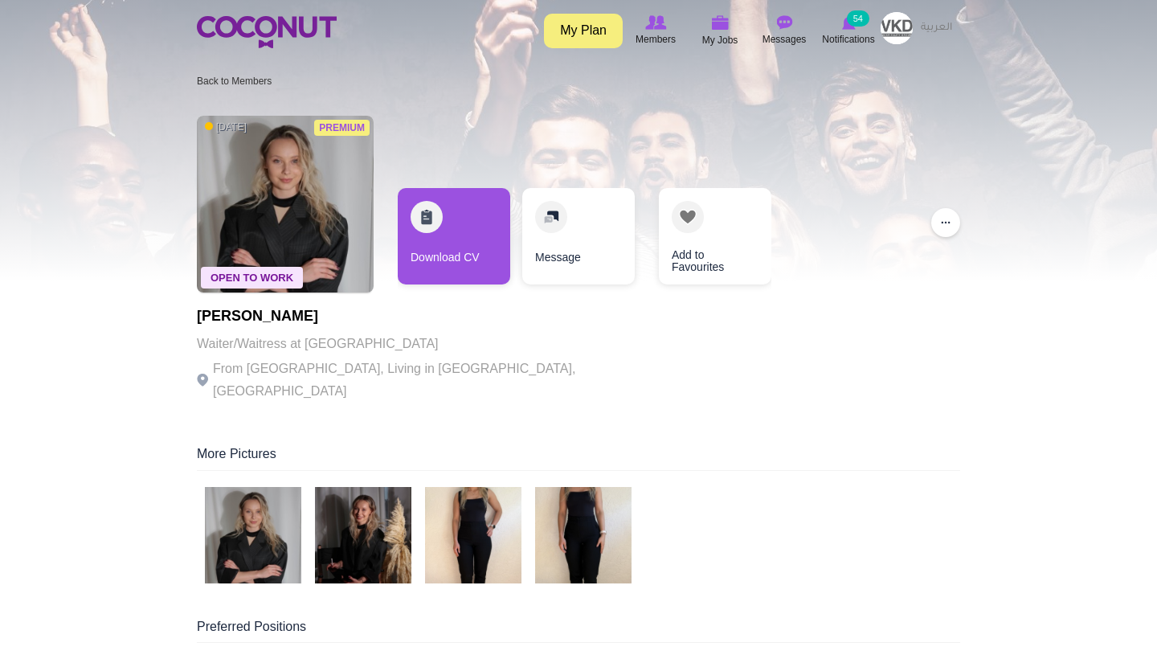
click at [272, 529] on img at bounding box center [253, 535] width 96 height 96
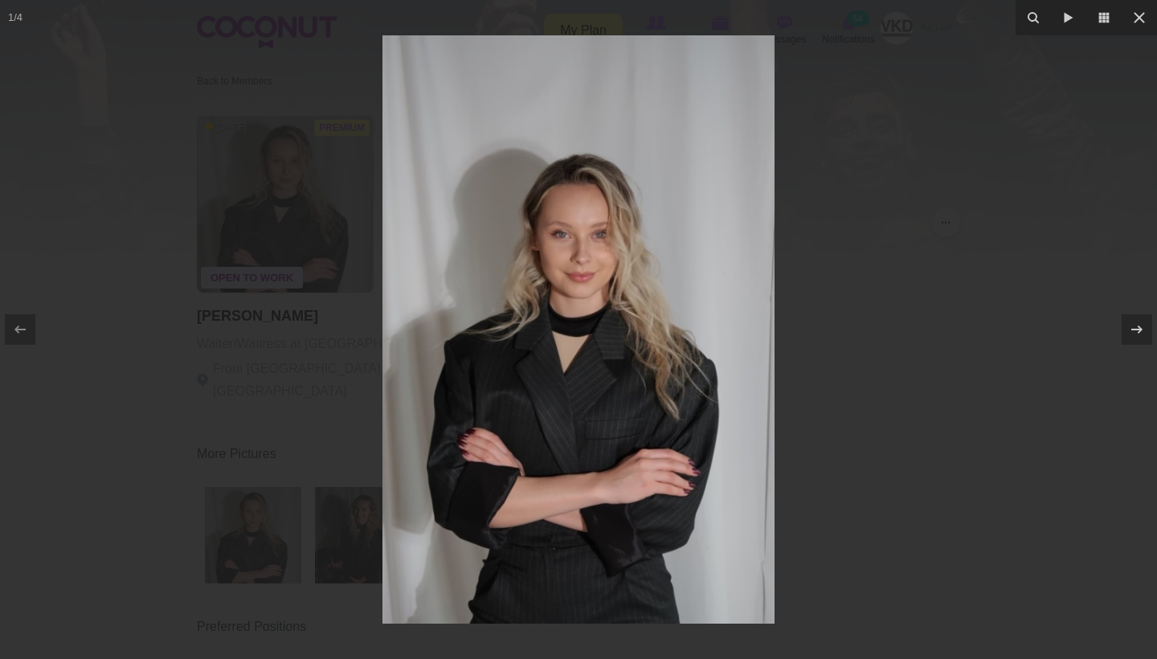
click at [1081, 352] on div at bounding box center [578, 329] width 1157 height 659
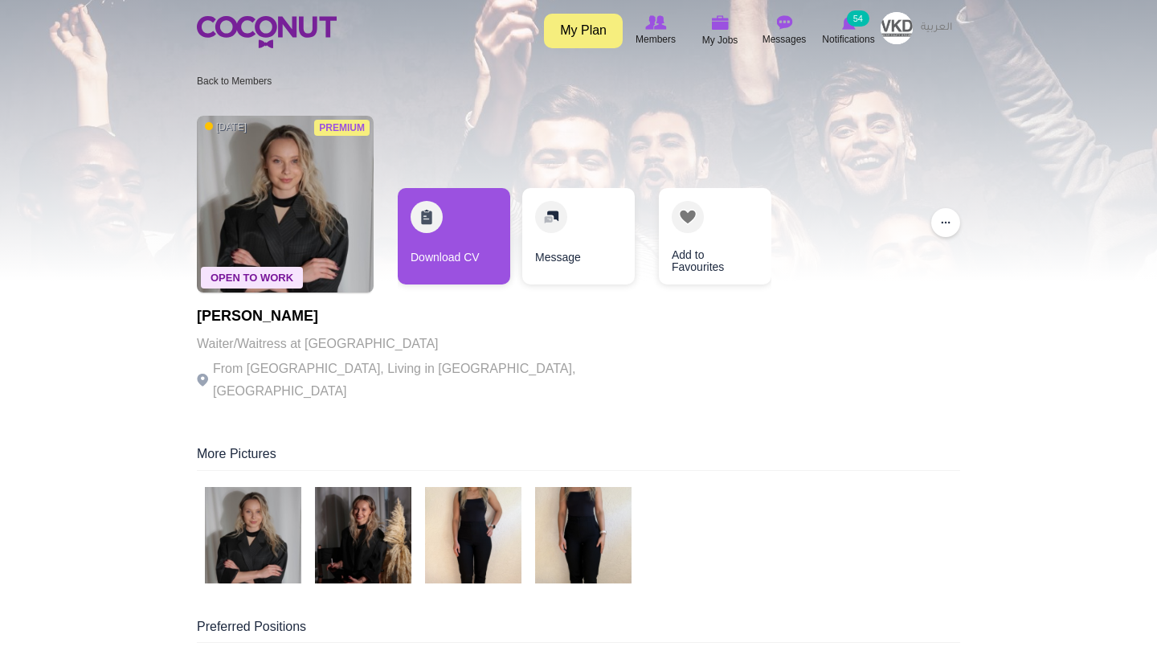
click at [389, 509] on img at bounding box center [363, 535] width 96 height 96
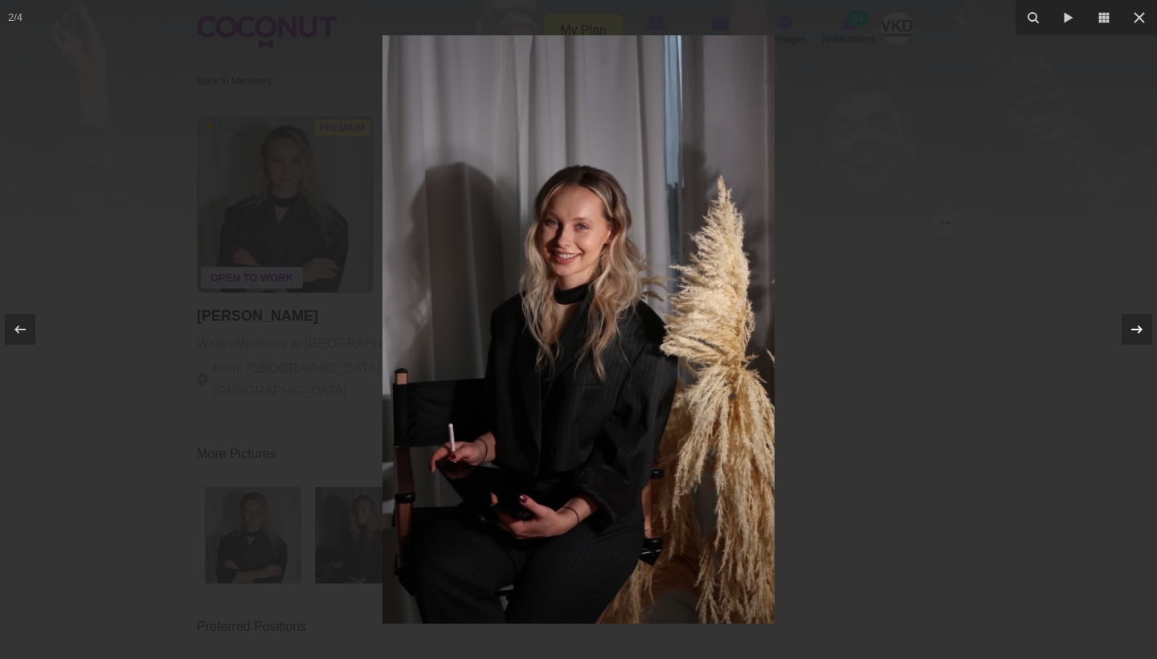
click at [1142, 338] on icon at bounding box center [1136, 329] width 19 height 19
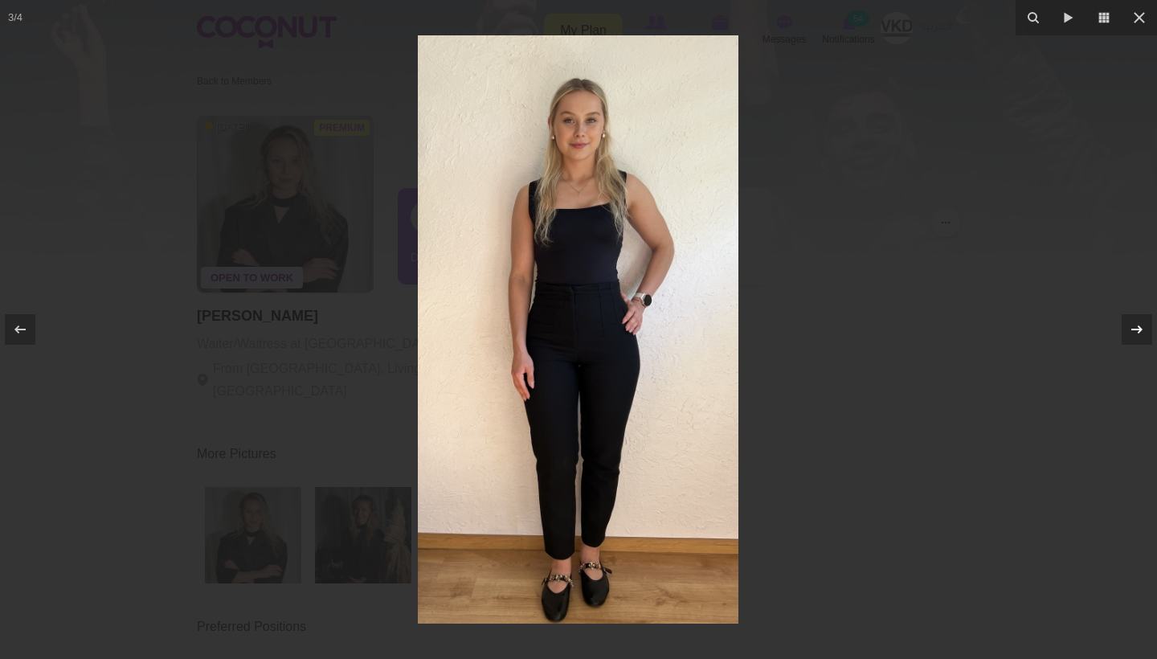
click at [1142, 338] on icon at bounding box center [1136, 329] width 19 height 19
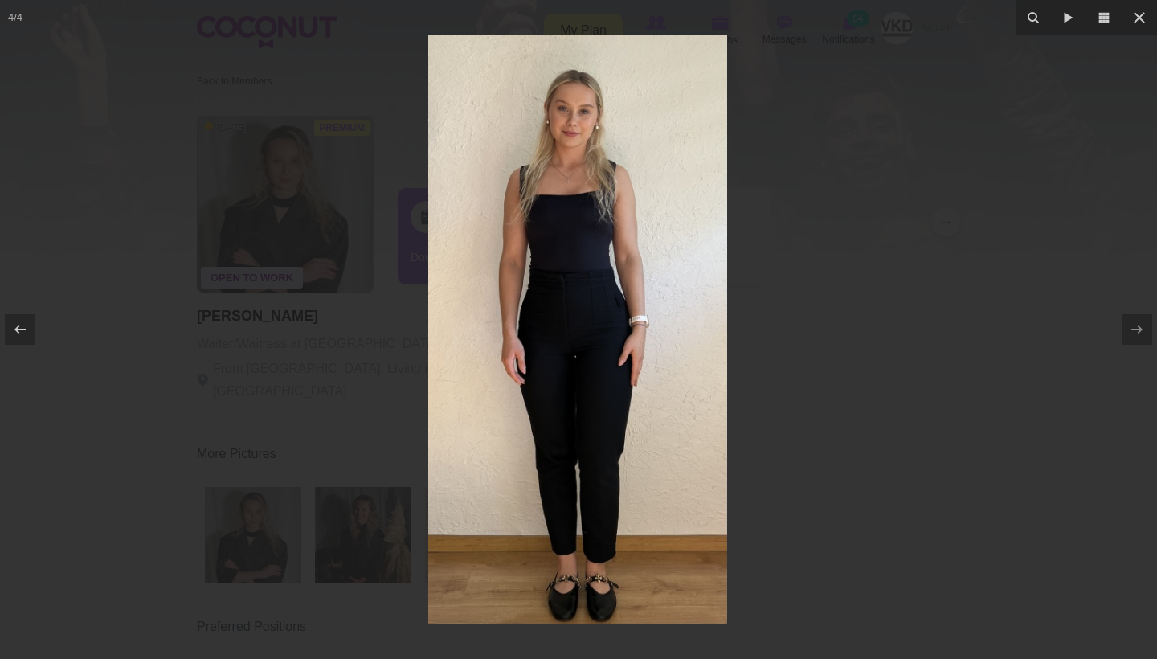
click at [1012, 393] on div at bounding box center [578, 329] width 1157 height 659
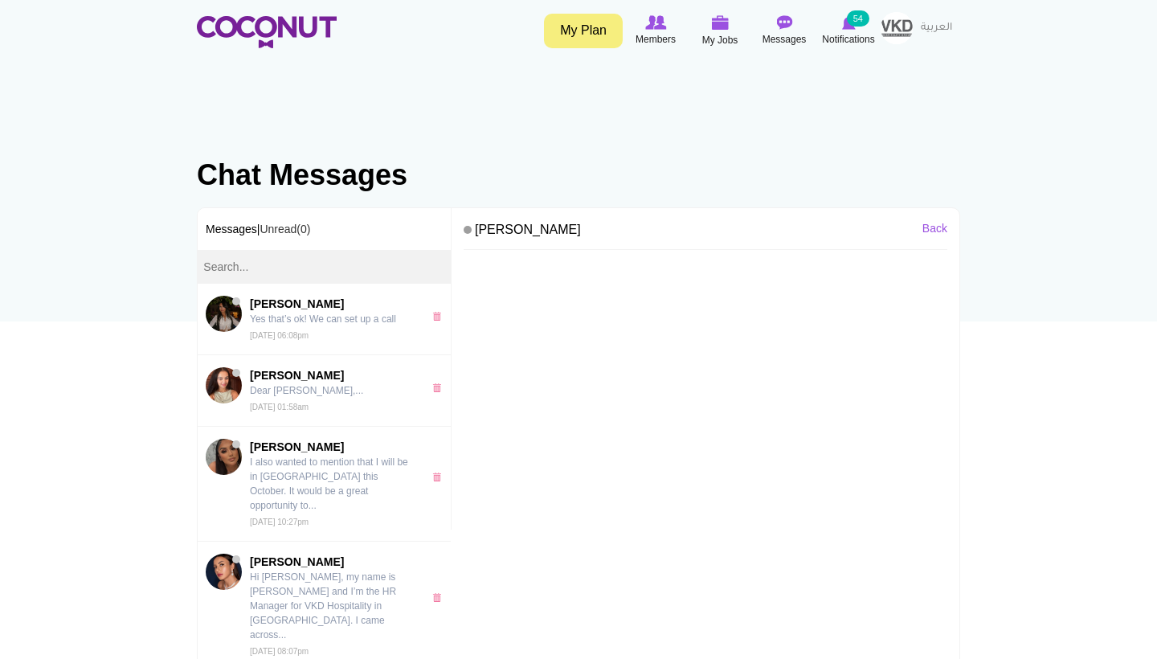
click at [598, 374] on div at bounding box center [706, 467] width 484 height 418
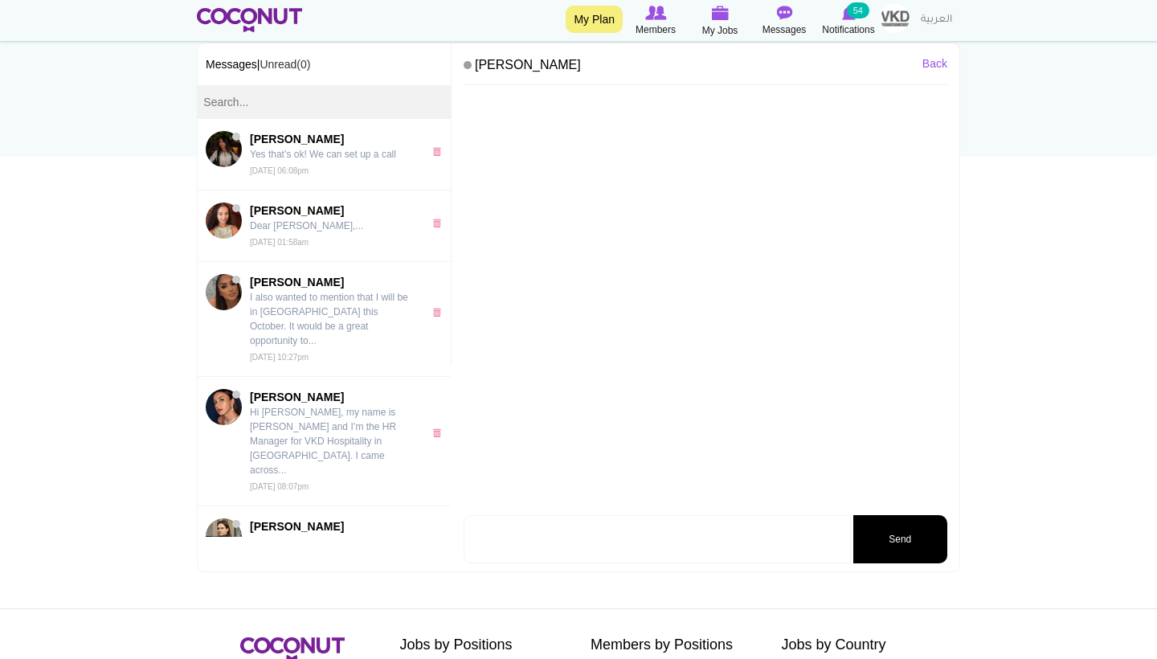
scroll to position [169, 0]
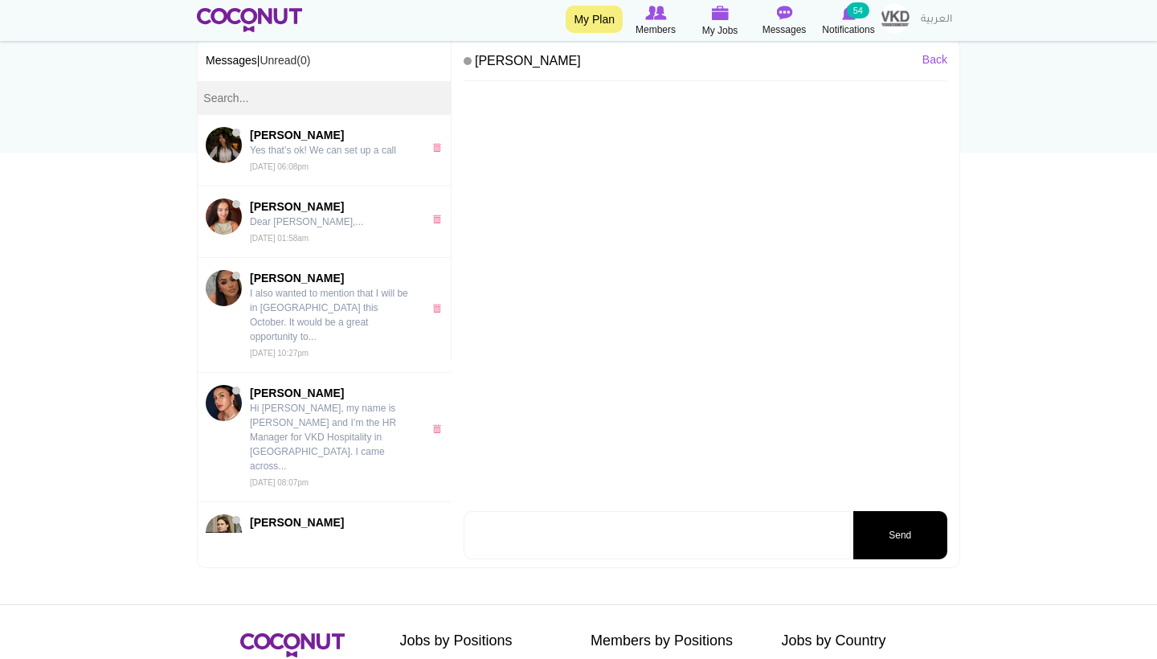
click at [678, 533] on textarea at bounding box center [657, 535] width 387 height 48
paste textarea "[PERSON_NAME]"
type textarea "K"
paste textarea "Hi Nadia! My name is Leonie and I’m the HR Manager for VKD Hospitality in Dubai…"
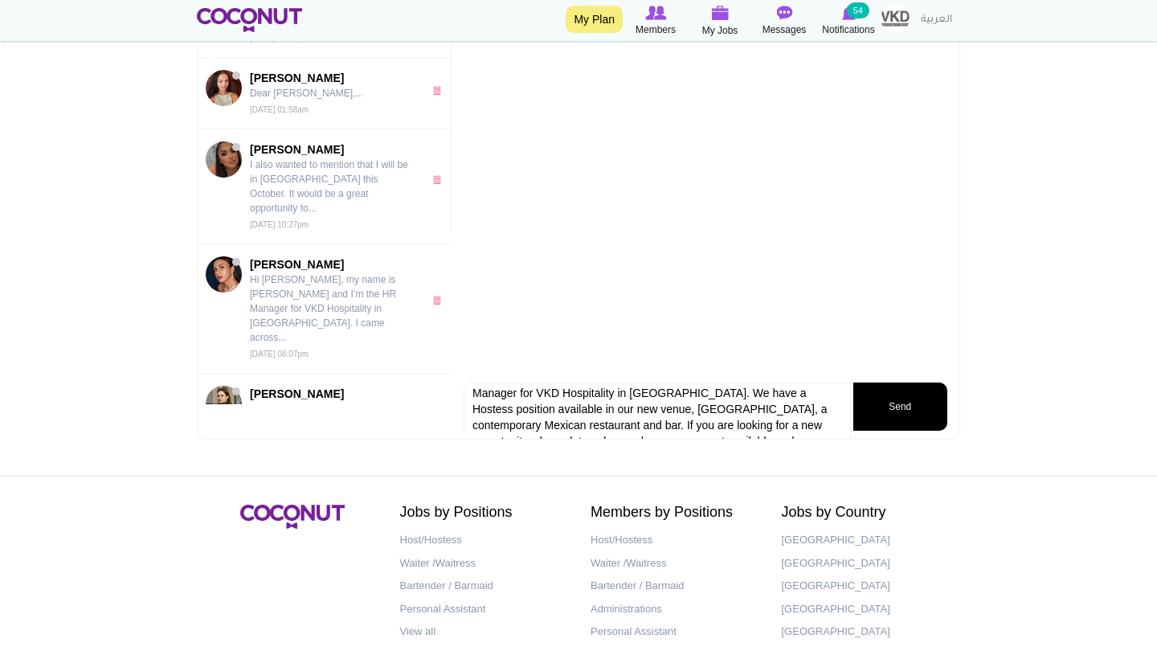
scroll to position [0, 0]
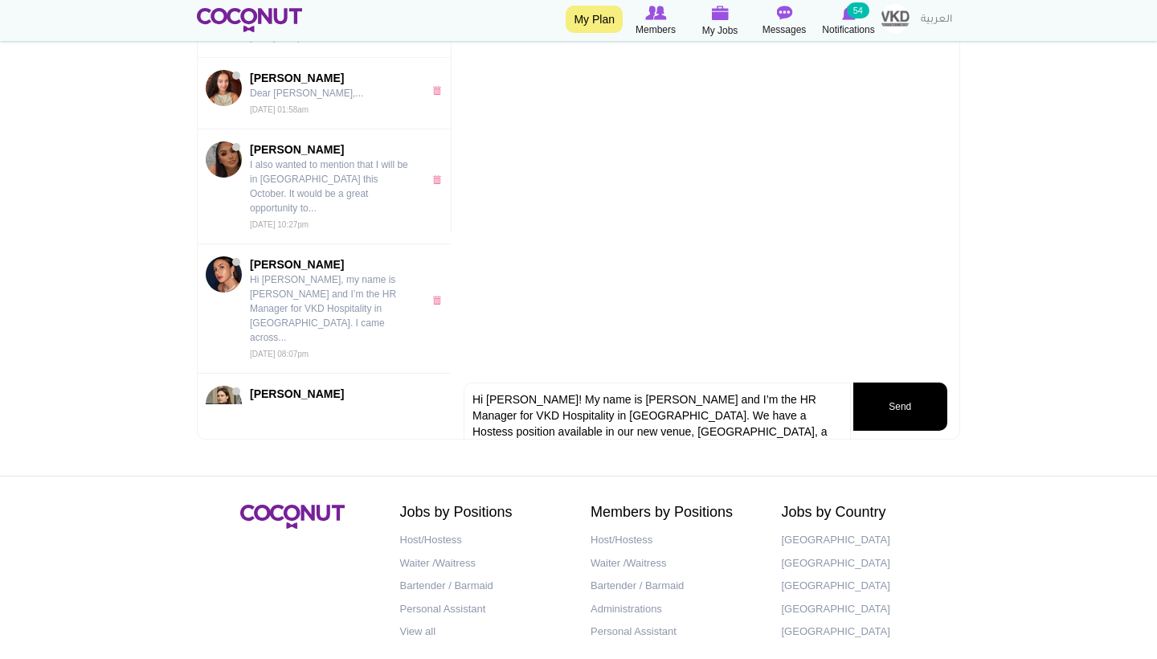
click at [679, 412] on textarea "Hi Nadia! My name is Leonie and I’m the HR Manager for VKD Hospitality in Dubai…" at bounding box center [657, 423] width 387 height 82
click at [758, 424] on textarea "Hi Nadia! My name is Leonie and I’m the HR Manager for VKD Hospitality in Dubai…" at bounding box center [657, 423] width 387 height 82
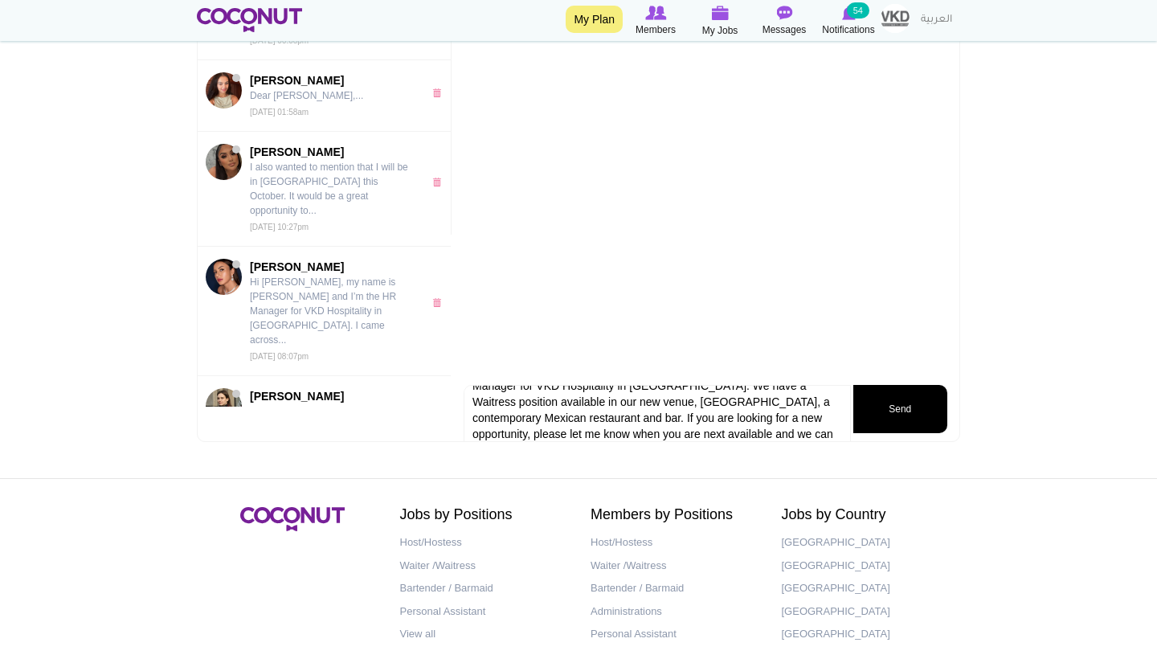
scroll to position [292, 0]
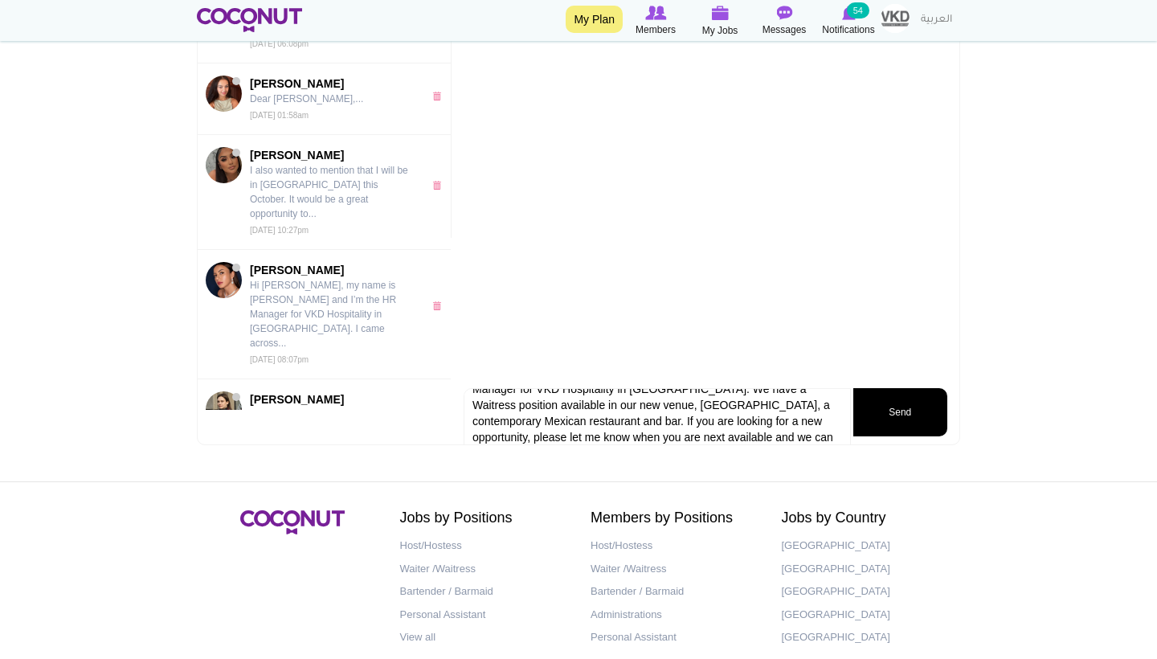
type textarea "Hi Nadia! My name is Leonie and I’m the HR Manager for VKD Hospitality in Dubai…"
click at [894, 409] on button "Send" at bounding box center [900, 412] width 94 height 48
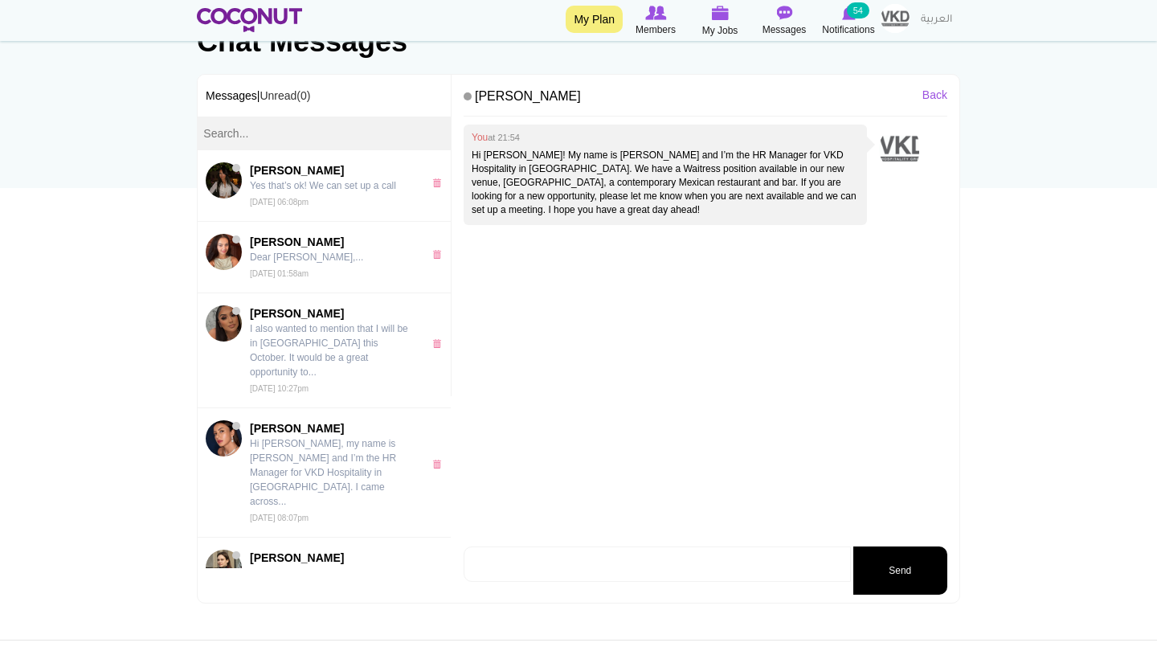
scroll to position [132, 0]
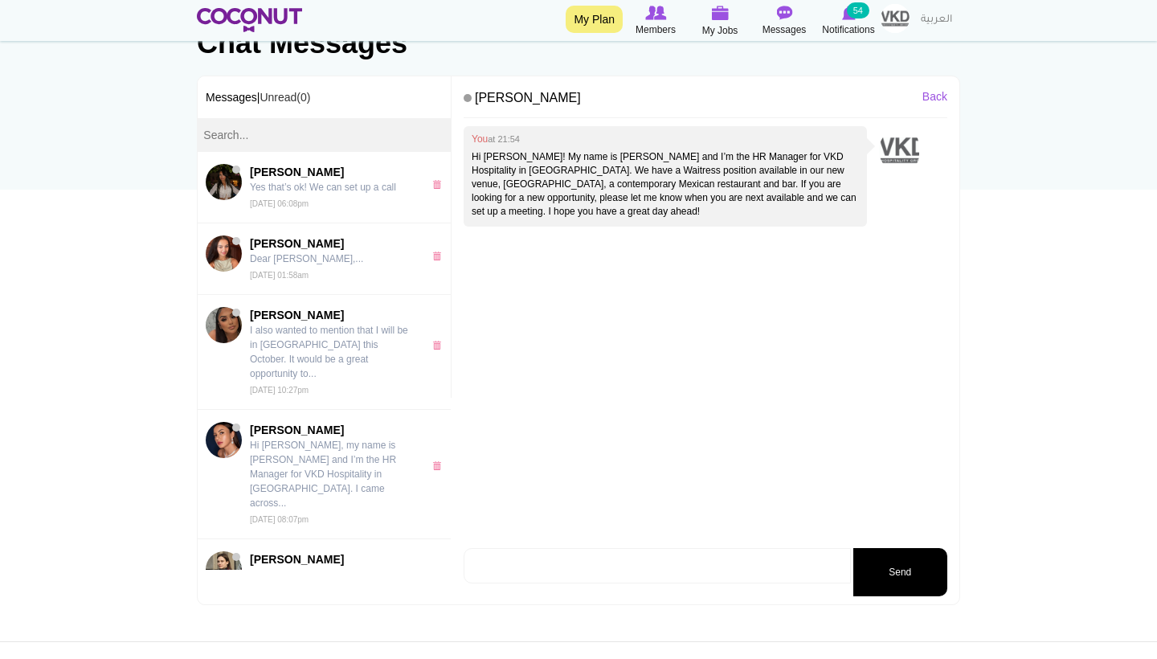
click at [611, 173] on p "Hi Nadia! My name is Leonie and I’m the HR Manager for VKD Hospitality in Dubai…" at bounding box center [665, 184] width 387 height 69
click at [619, 245] on div "You at 21:54 Hi Nadia! My name is Leonie and I’m the HR Manager for VKD Hospita…" at bounding box center [706, 335] width 484 height 418
click at [468, 156] on div "You at 21:54 Hi Nadia! My name is Leonie and I’m the HR Manager for VKD Hospita…" at bounding box center [665, 176] width 403 height 100
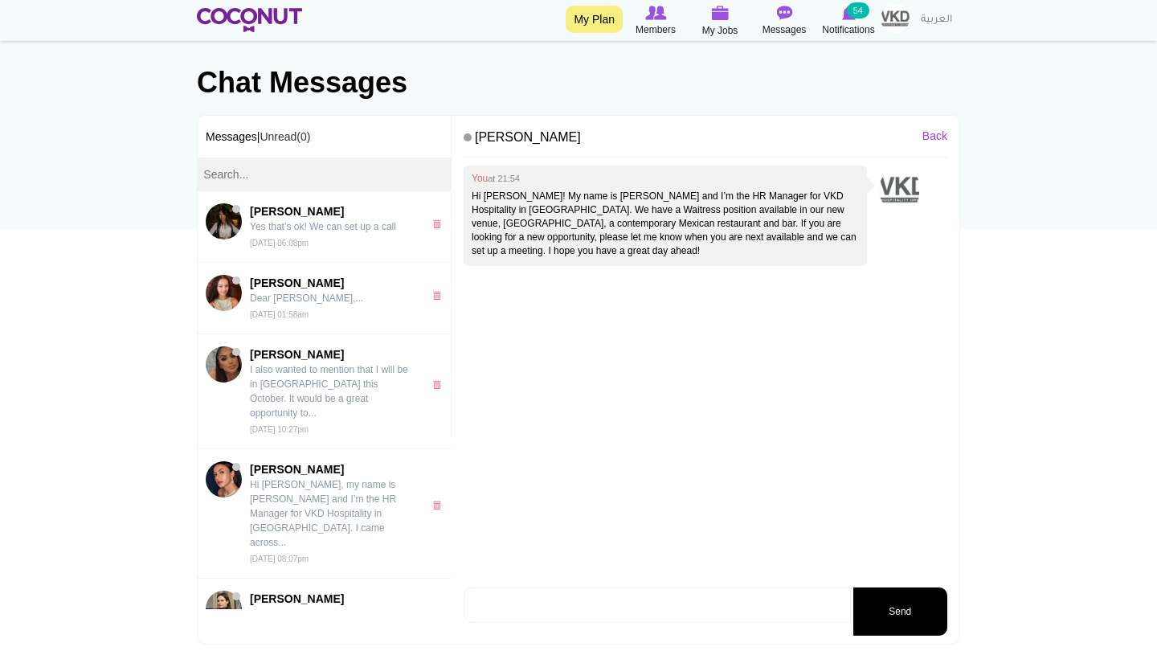
click at [941, 130] on link "Back" at bounding box center [934, 136] width 25 height 16
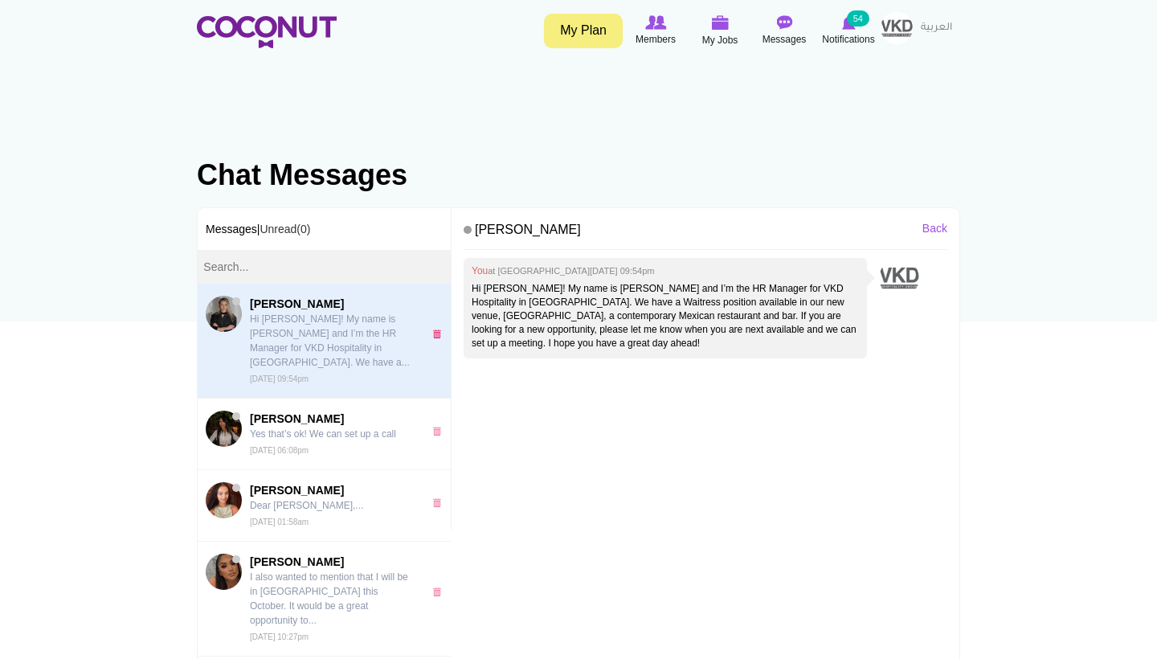
click at [439, 329] on link "x" at bounding box center [439, 333] width 14 height 9
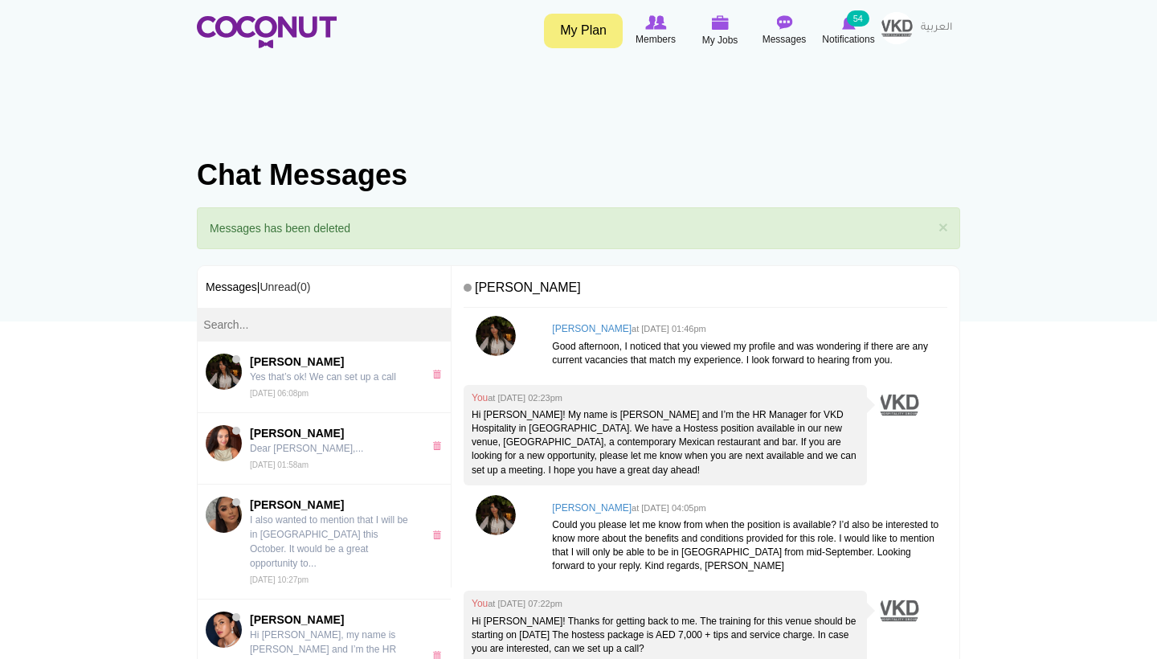
scroll to position [47, 0]
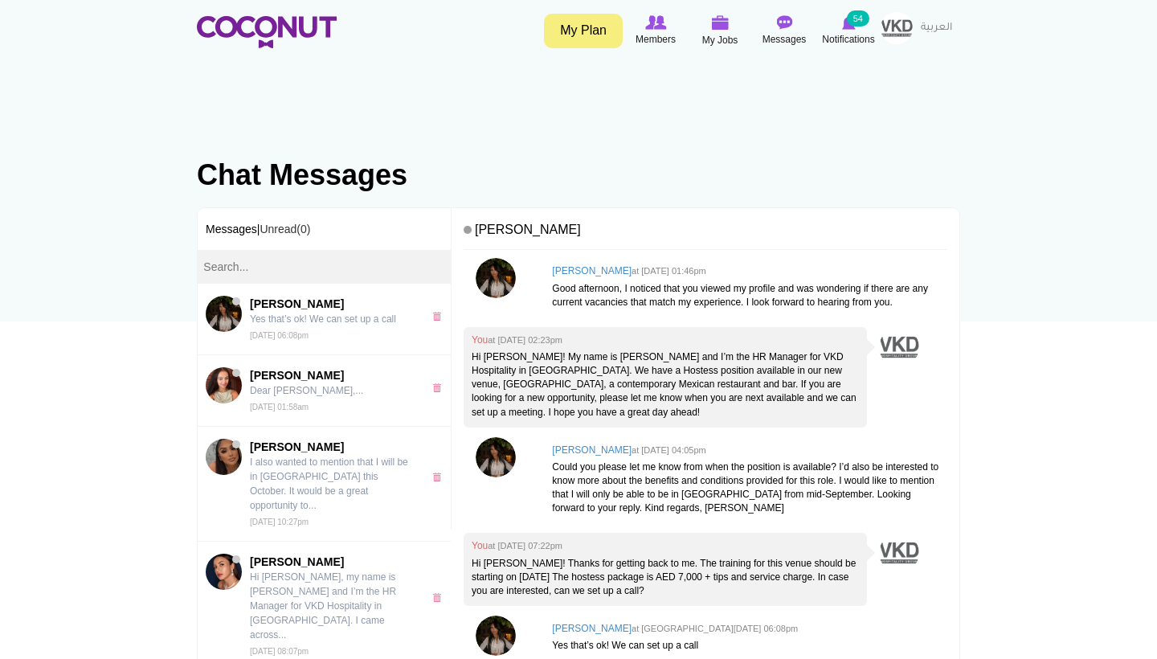
scroll to position [47, 0]
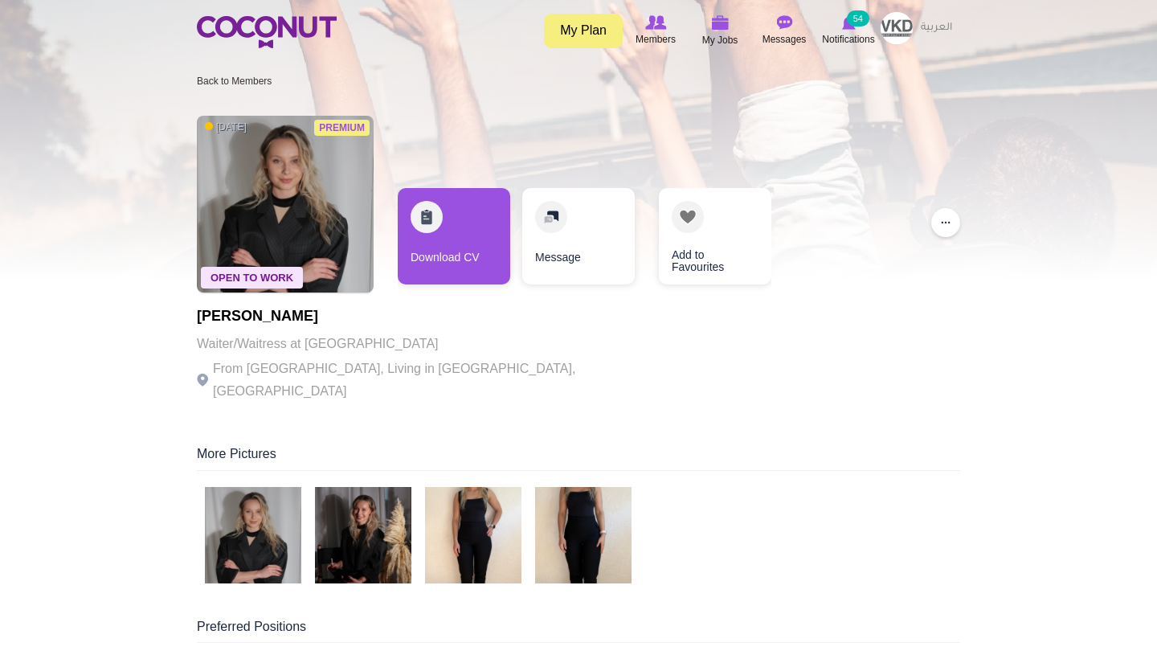
click at [556, 267] on link "Message" at bounding box center [578, 236] width 112 height 96
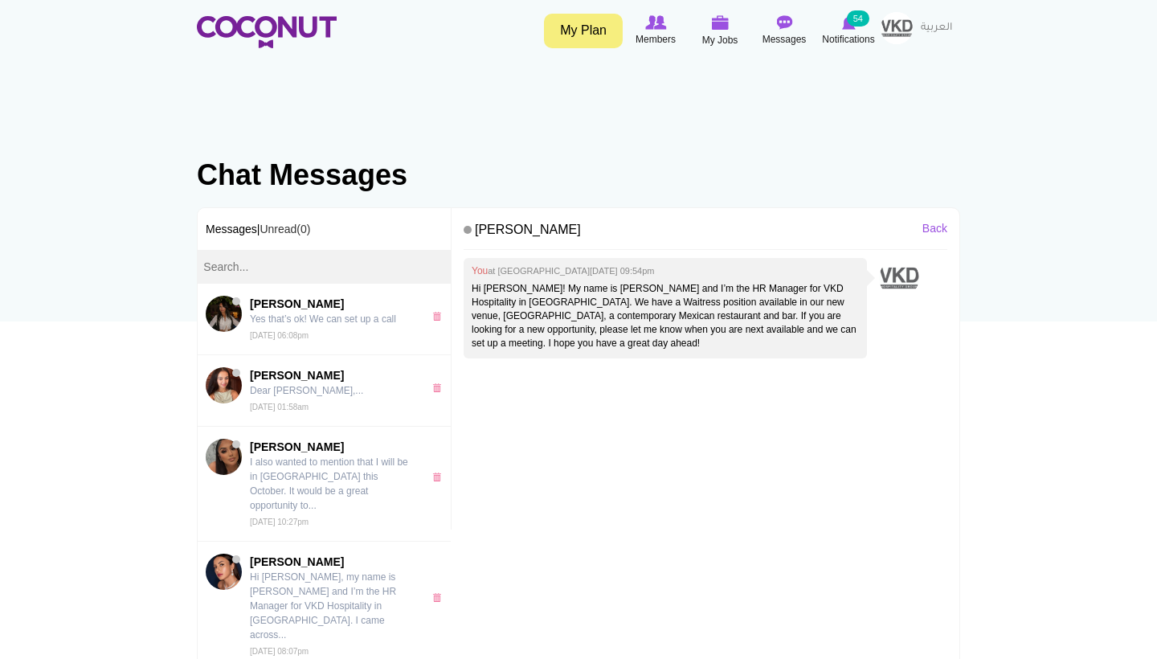
click at [561, 296] on p "Hi Nadia! My name is Leonie and I’m the HR Manager for VKD Hospitality in Dubai…" at bounding box center [665, 316] width 387 height 69
click at [756, 318] on p "Hi Nadia! My name is Leonie and I’m the HR Manager for VKD Hospitality in Dubai…" at bounding box center [665, 316] width 387 height 69
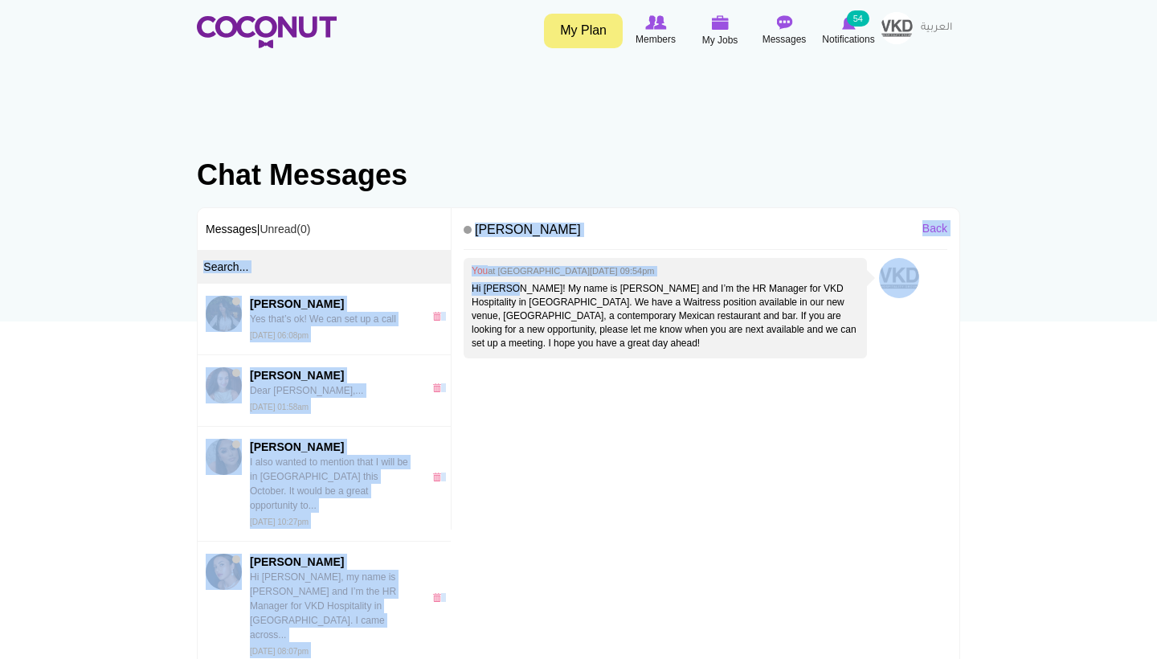
drag, startPoint x: 512, startPoint y: 286, endPoint x: 447, endPoint y: 279, distance: 64.7
click at [447, 279] on div "Messages | Unread(0) Nadia Abjamma Yes that’s ok! We can set up a call Mon, Aug…" at bounding box center [578, 472] width 763 height 530
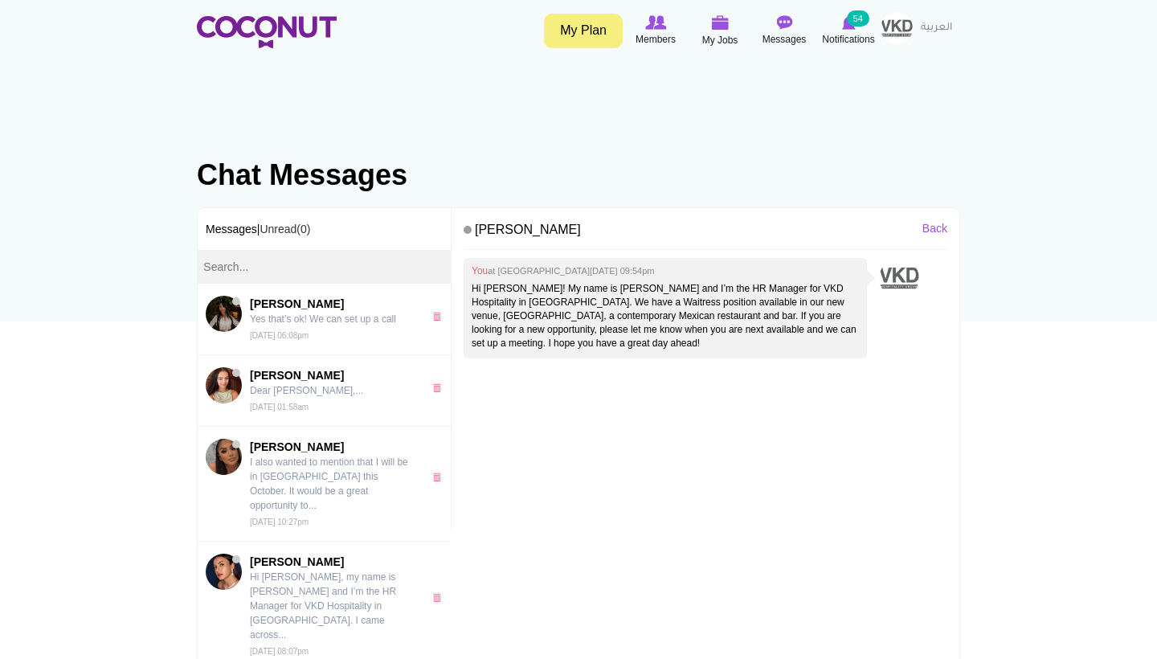
click at [659, 386] on div "You at Mon, Aug 25th, 2025 09:54pm Hi Nadia! My name is Leonie and I’m the HR M…" at bounding box center [706, 467] width 484 height 418
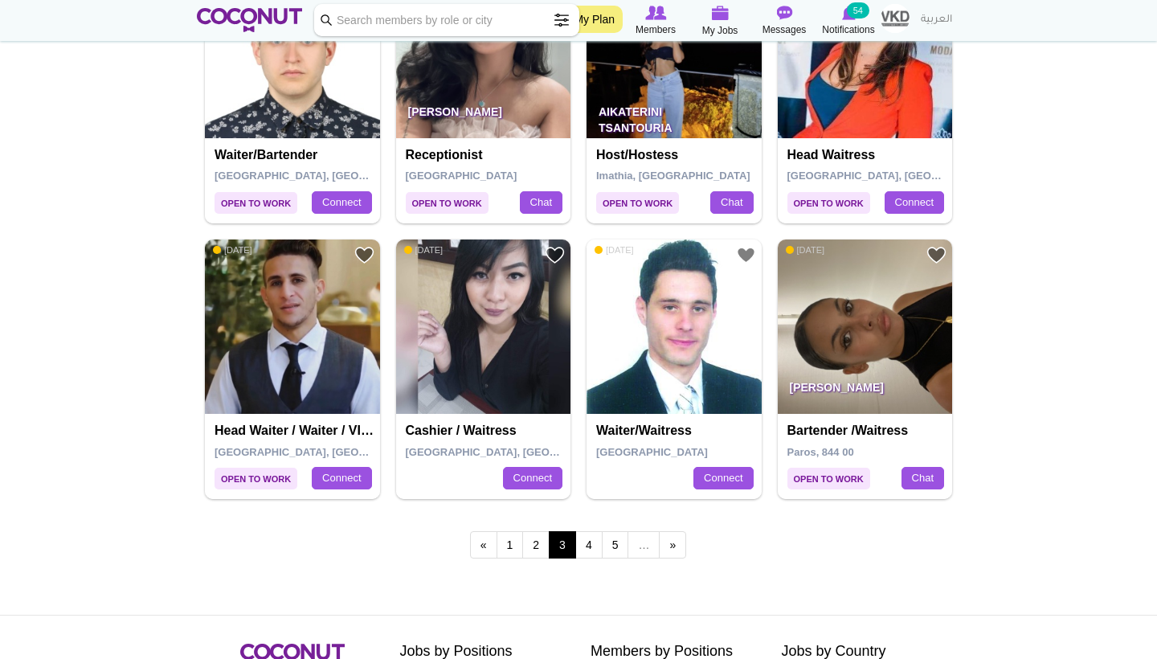
scroll to position [2659, 0]
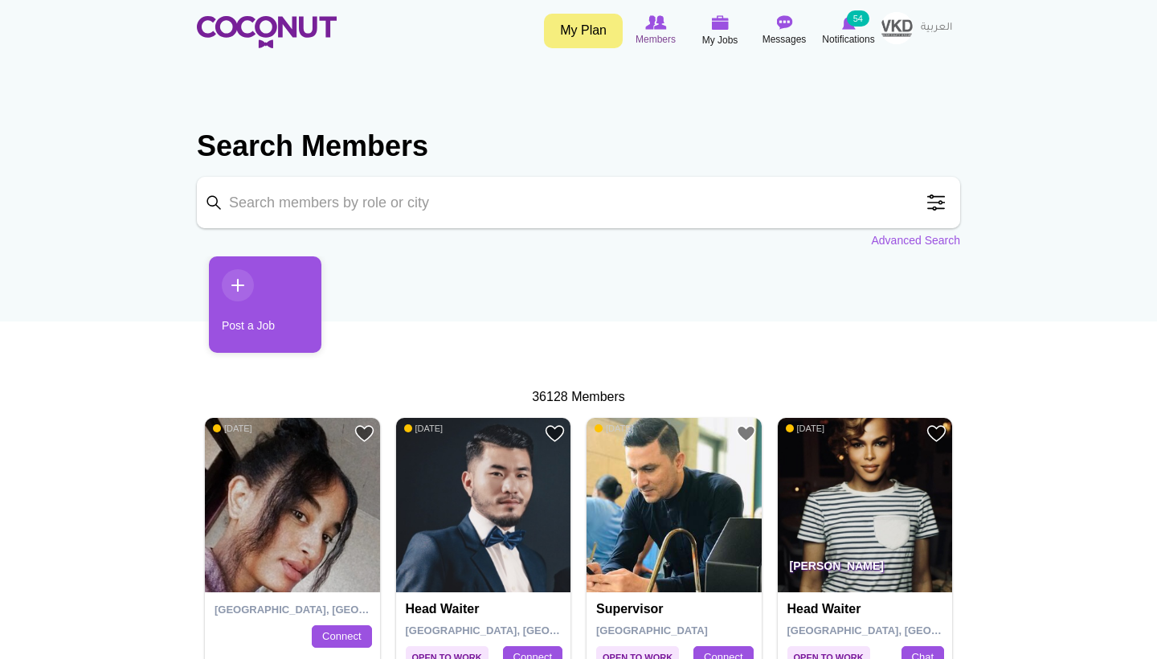
click at [654, 27] on img at bounding box center [655, 22] width 21 height 14
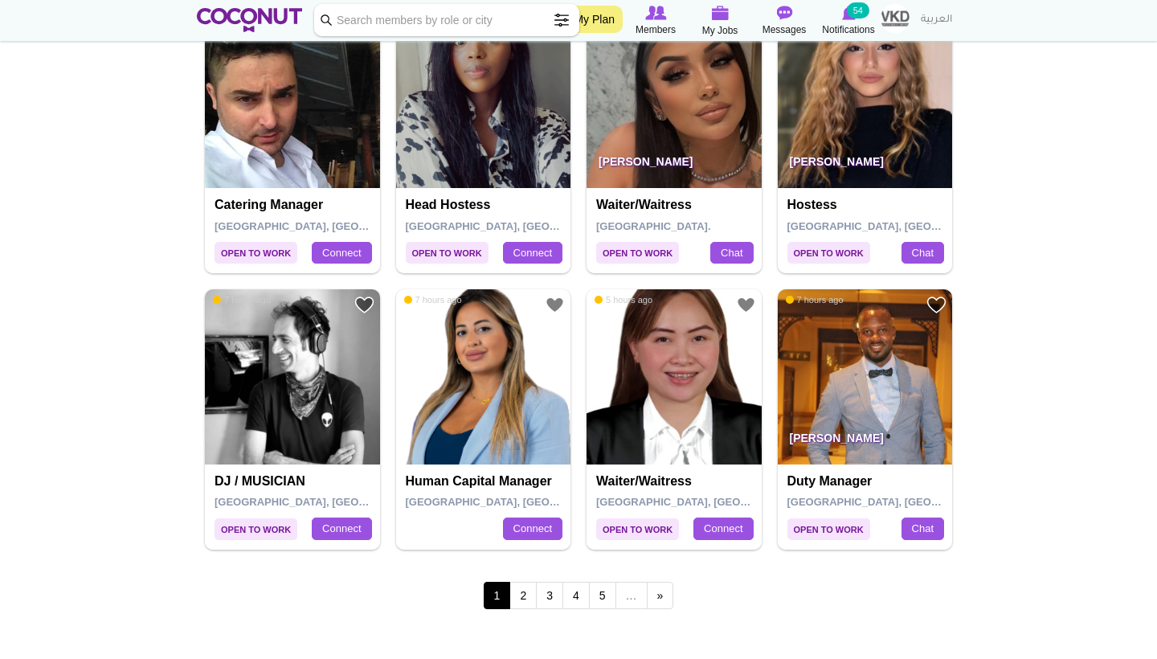
scroll to position [2584, 0]
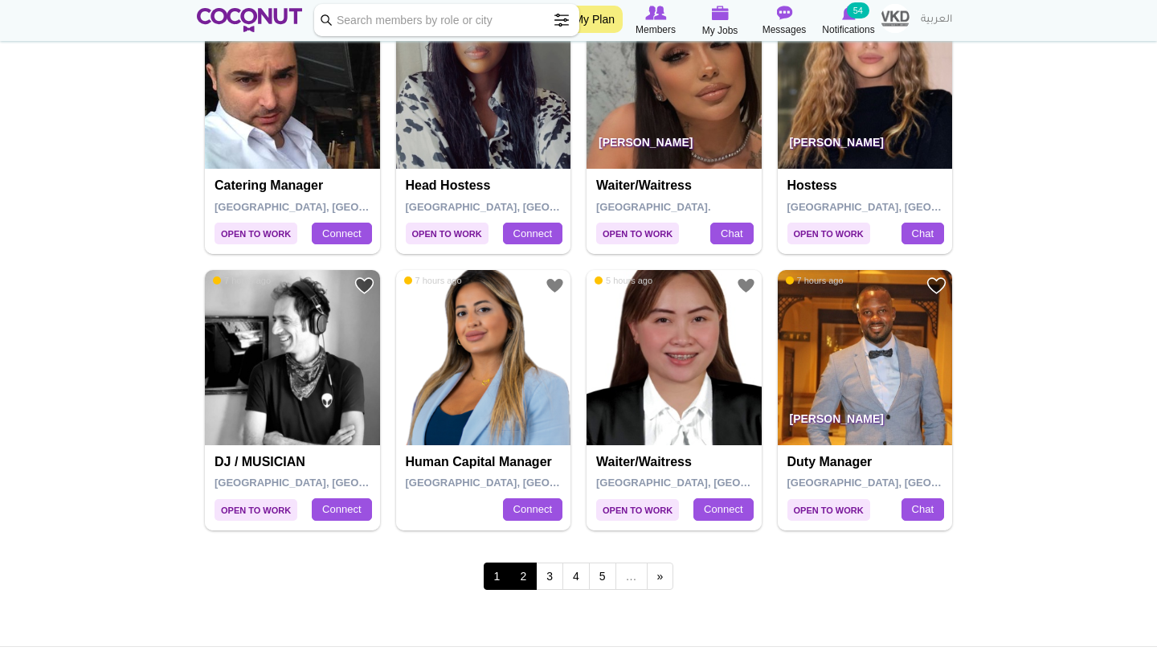
click at [525, 562] on link "2" at bounding box center [522, 575] width 27 height 27
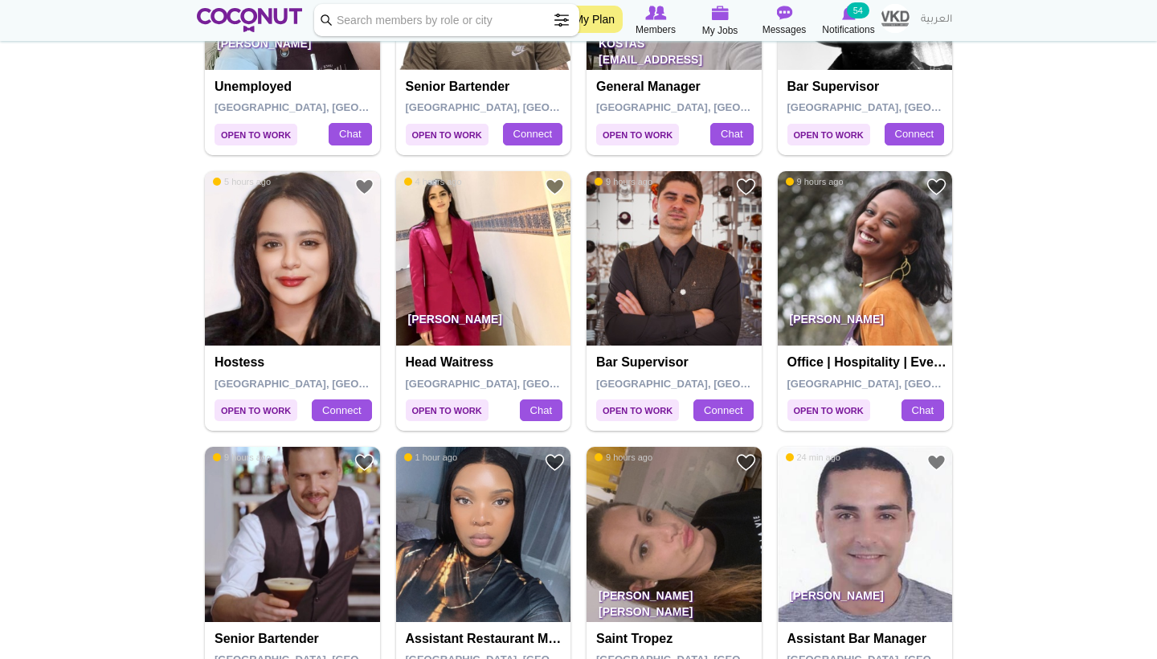
scroll to position [857, 0]
